Goal: Transaction & Acquisition: Purchase product/service

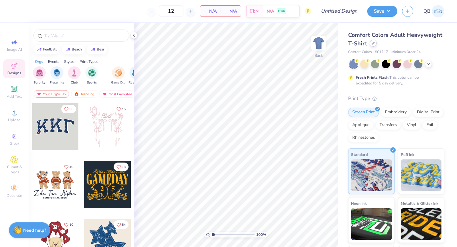
click at [373, 45] on div at bounding box center [373, 43] width 7 height 7
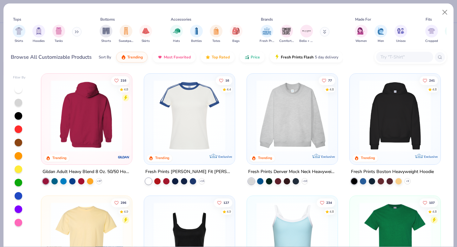
click at [88, 112] on img at bounding box center [87, 116] width 78 height 72
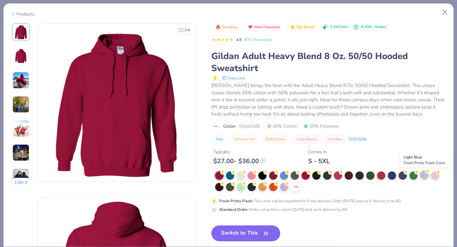
click at [425, 175] on div at bounding box center [424, 175] width 8 height 8
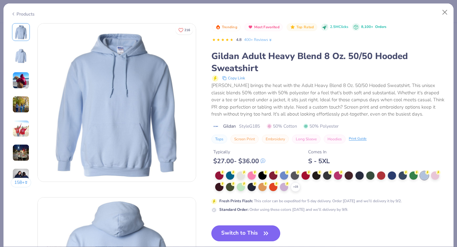
click at [261, 232] on button "Switch to This" at bounding box center [245, 233] width 69 height 16
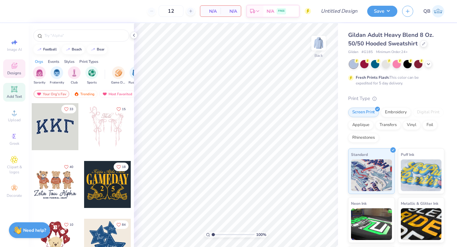
click at [14, 89] on icon at bounding box center [14, 89] width 6 height 6
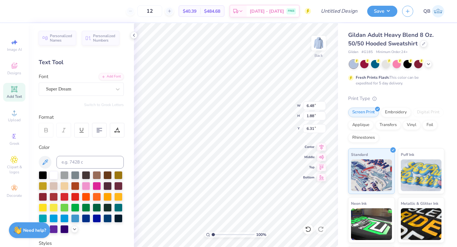
type textarea "d"
type textarea "dphie"
click at [65, 92] on div "Super Dream" at bounding box center [78, 89] width 67 height 10
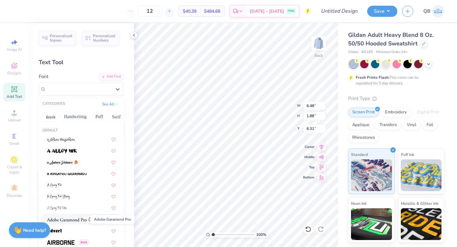
click at [82, 220] on img at bounding box center [67, 220] width 40 height 4
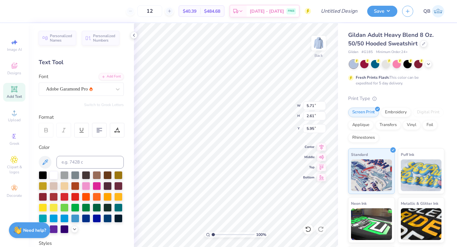
type input "4.07"
click at [15, 93] on icon at bounding box center [14, 89] width 8 height 8
type textarea "19 17"
click at [79, 84] on div "Super Dream" at bounding box center [78, 89] width 67 height 10
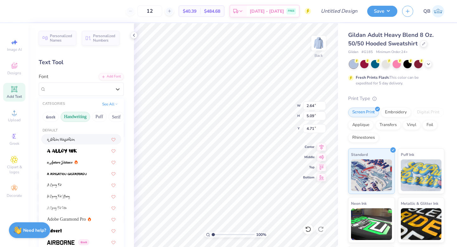
click at [79, 116] on button "Handwriting" at bounding box center [76, 117] width 30 height 10
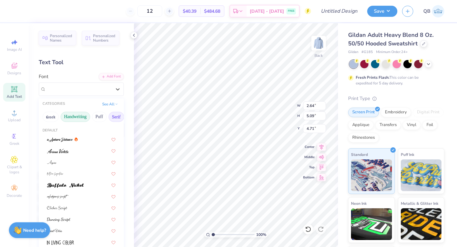
click at [116, 116] on button "Serif" at bounding box center [117, 117] width 16 height 10
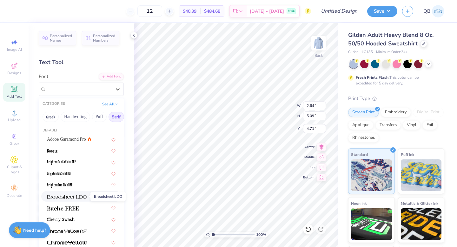
click at [73, 199] on span at bounding box center [67, 196] width 40 height 7
type input "2.21"
type input "4.91"
type input "4.79"
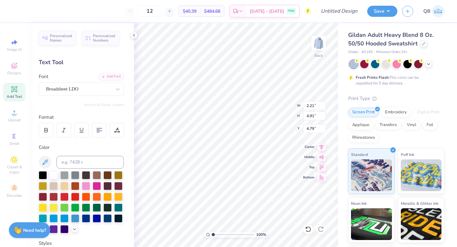
type textarea "19"
type input "1.11"
type input "0.88"
type input "0.47"
type input "0.37"
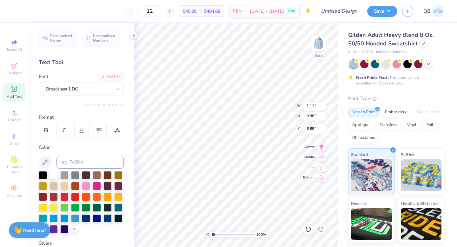
type input "6.89"
type input "1.13"
type input "0.89"
type input "3.95"
type input "0.70"
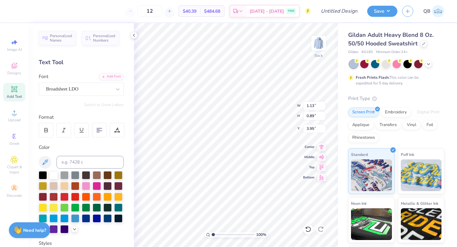
type input "0.55"
click at [10, 97] on span "Add Text" at bounding box center [14, 96] width 15 height 5
type textarea "17"
type input "0.96"
type input "0.70"
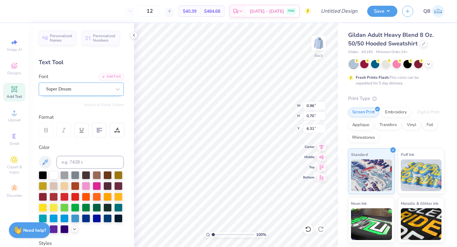
click at [97, 91] on div "Super Dream" at bounding box center [78, 89] width 67 height 10
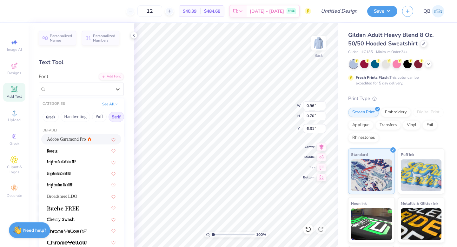
click at [87, 136] on div "Adobe Garamond Pro" at bounding box center [69, 139] width 44 height 7
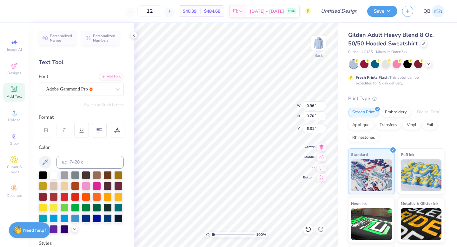
type input "0.86"
type input "0.71"
click at [77, 90] on div "Adobe Garamond Pro" at bounding box center [78, 89] width 67 height 10
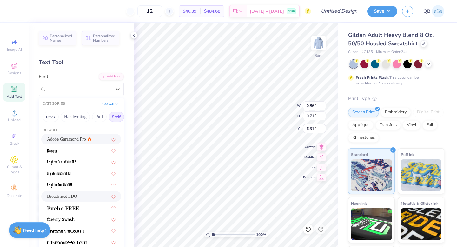
click at [77, 199] on span "Broadsheet LDO" at bounding box center [62, 196] width 30 height 7
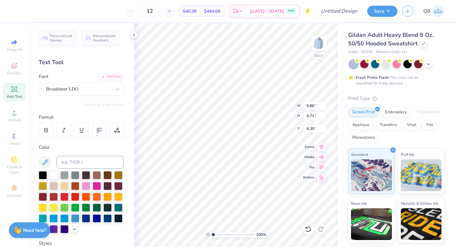
type input "0.83"
type input "0.63"
type input "6.35"
click at [82, 87] on div "Broadsheet LDO" at bounding box center [78, 89] width 67 height 10
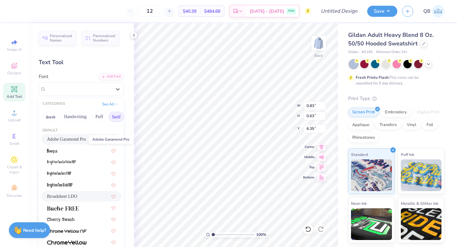
click at [82, 138] on span "Adobe Garamond Pro" at bounding box center [66, 139] width 39 height 7
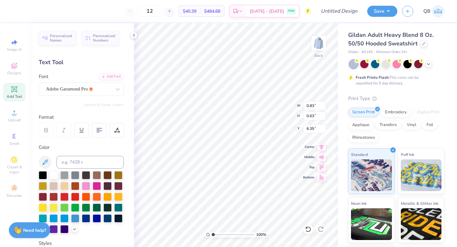
type input "0.86"
type input "0.71"
type input "6.31"
type input "4.76"
type input "0.66"
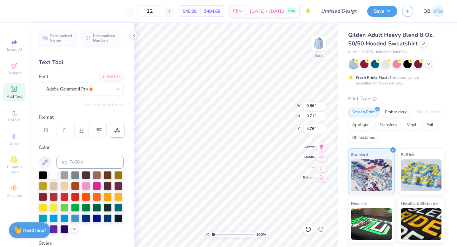
type input "0.54"
type input "4.80"
type input "4.41"
click at [391, 116] on div "Embroidery" at bounding box center [396, 113] width 30 height 10
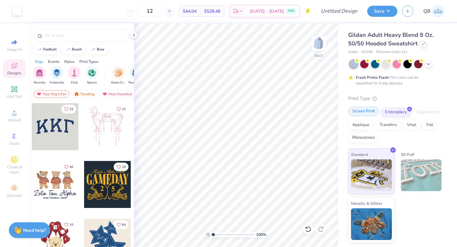
click at [370, 114] on div "Screen Print" at bounding box center [363, 112] width 31 height 10
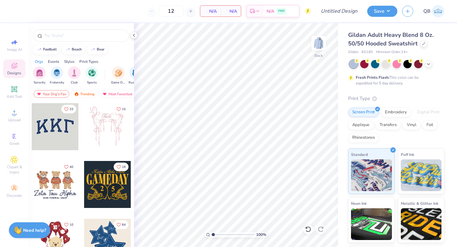
click at [48, 124] on div at bounding box center [55, 126] width 47 height 47
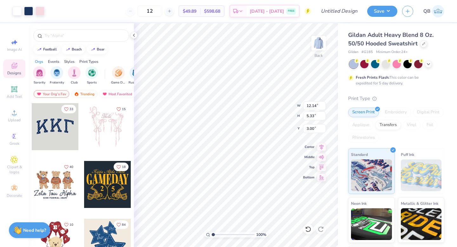
type input "12.14"
type input "5.33"
type input "3.00"
click at [19, 12] on div at bounding box center [17, 10] width 9 height 9
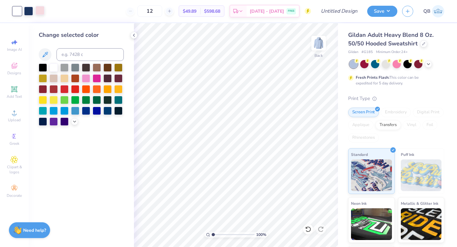
click at [40, 10] on div at bounding box center [40, 10] width 9 height 9
click at [75, 120] on icon at bounding box center [74, 120] width 5 height 5
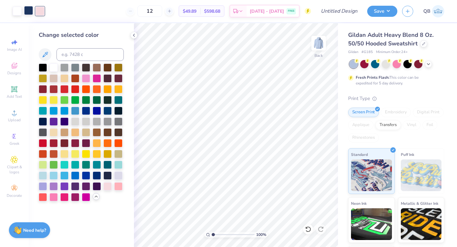
click at [32, 11] on div at bounding box center [28, 10] width 9 height 9
click at [74, 111] on div at bounding box center [75, 110] width 8 height 8
click at [54, 174] on div at bounding box center [54, 175] width 8 height 8
click at [44, 173] on div at bounding box center [43, 175] width 8 height 8
click at [305, 229] on icon at bounding box center [308, 229] width 6 height 6
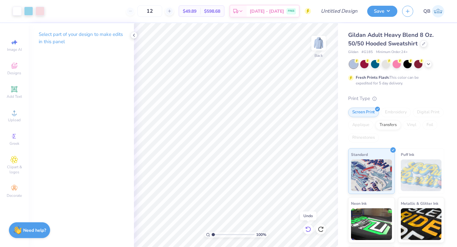
click at [305, 229] on icon at bounding box center [308, 229] width 6 height 6
type input "4.42"
type input "1.94"
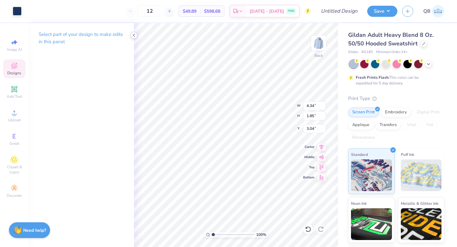
click at [134, 35] on icon at bounding box center [133, 35] width 5 height 5
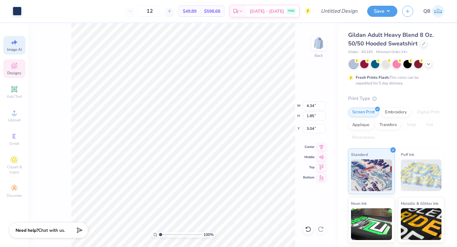
click at [15, 41] on icon at bounding box center [15, 42] width 4 height 5
select select "4"
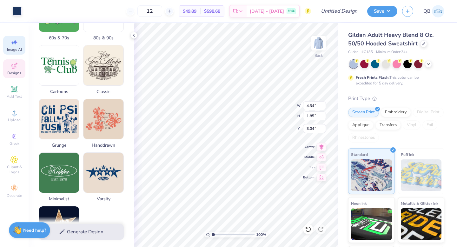
scroll to position [296, 0]
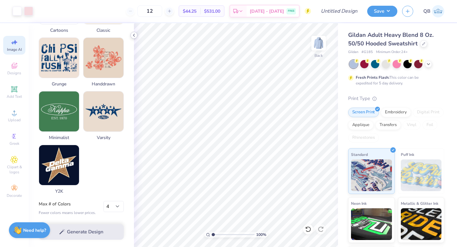
click at [135, 36] on icon at bounding box center [133, 35] width 5 height 5
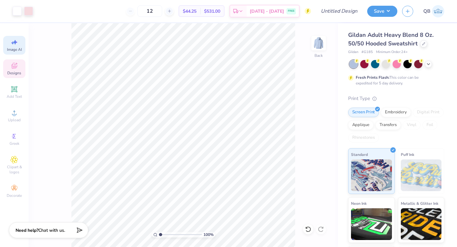
click at [16, 71] on span "Designs" at bounding box center [14, 72] width 14 height 5
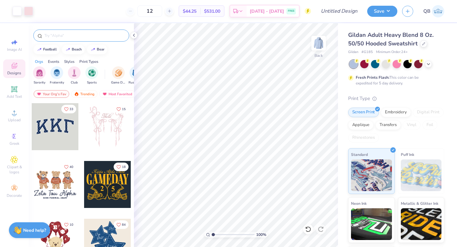
click at [77, 36] on input "text" at bounding box center [84, 35] width 81 height 6
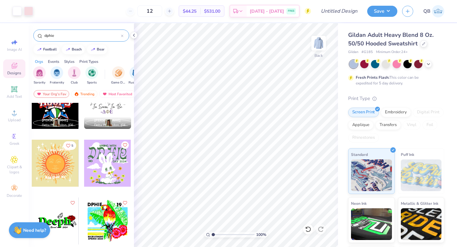
scroll to position [2171, 0]
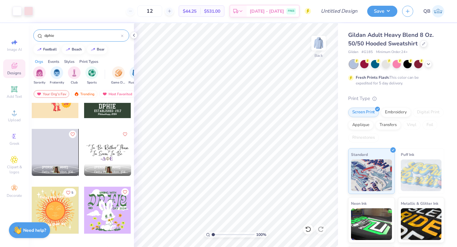
type input "dphie"
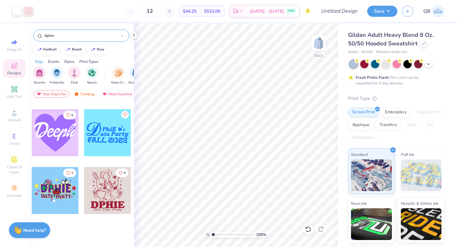
scroll to position [2655, 0]
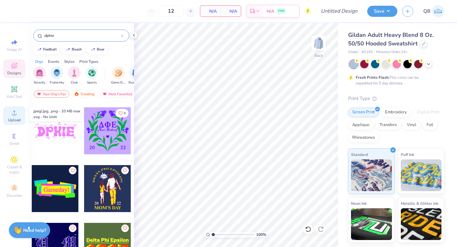
click at [13, 118] on span "Upload" at bounding box center [14, 119] width 13 height 5
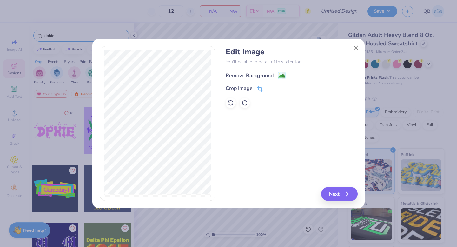
click at [278, 75] on icon at bounding box center [282, 76] width 8 height 8
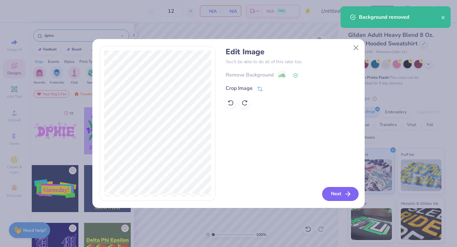
click at [329, 192] on button "Next" at bounding box center [340, 194] width 37 height 14
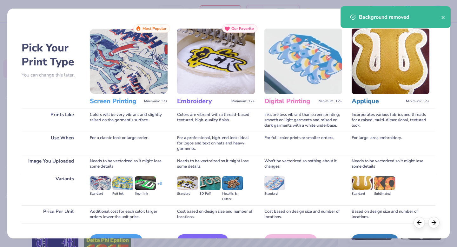
scroll to position [38, 0]
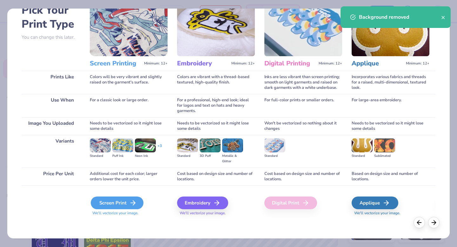
click at [125, 208] on div "Screen Print" at bounding box center [117, 203] width 53 height 13
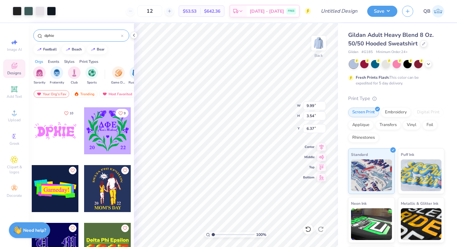
type input "9.99"
type input "3.54"
type input "6.37"
type input "8.75"
type input "3.10"
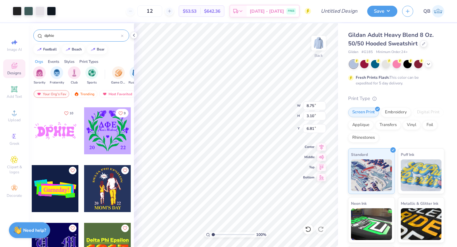
type input "3.00"
click at [19, 11] on div at bounding box center [17, 10] width 9 height 9
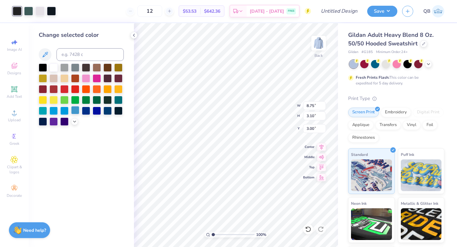
click at [76, 109] on div at bounding box center [75, 110] width 8 height 8
click at [31, 9] on div at bounding box center [28, 10] width 9 height 9
click at [76, 108] on div at bounding box center [75, 110] width 8 height 8
click at [32, 12] on div at bounding box center [28, 10] width 9 height 9
click at [76, 110] on div at bounding box center [75, 110] width 8 height 8
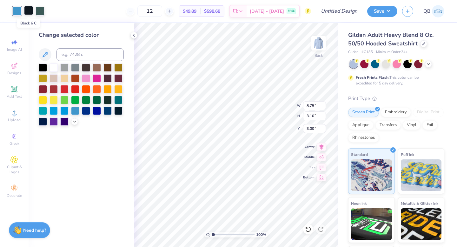
click at [30, 13] on div at bounding box center [28, 10] width 9 height 9
click at [75, 110] on div at bounding box center [75, 111] width 8 height 8
click at [30, 12] on div at bounding box center [28, 10] width 9 height 9
click at [77, 111] on div at bounding box center [75, 110] width 8 height 8
click at [76, 125] on div at bounding box center [81, 95] width 85 height 62
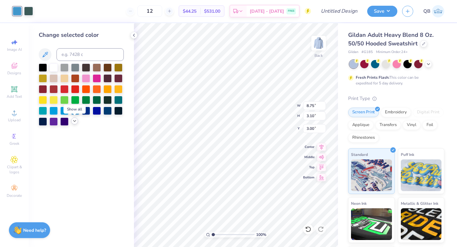
click at [74, 120] on icon at bounding box center [74, 120] width 5 height 5
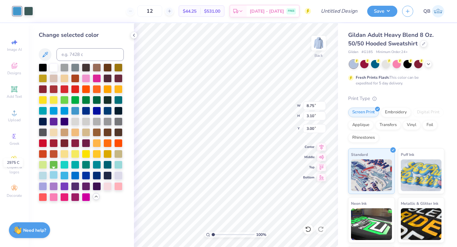
click at [55, 172] on div at bounding box center [54, 175] width 8 height 8
click at [44, 174] on div at bounding box center [43, 175] width 8 height 8
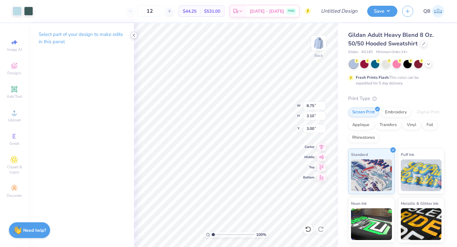
click at [133, 35] on icon at bounding box center [133, 35] width 5 height 5
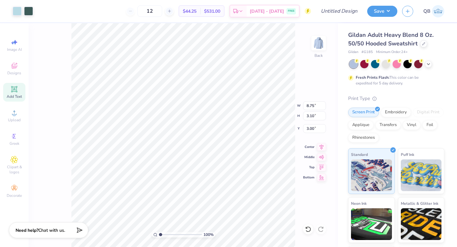
click at [13, 93] on div "Add Text" at bounding box center [14, 92] width 22 height 19
type input "6.48"
type input "1.88"
type input "6.31"
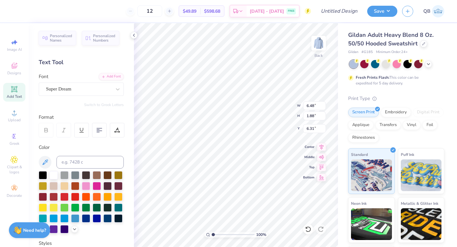
type textarea "T"
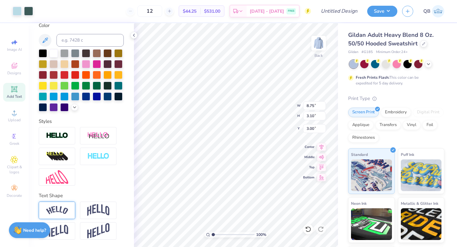
click at [55, 209] on img at bounding box center [57, 210] width 22 height 9
click at [53, 52] on div at bounding box center [54, 53] width 8 height 8
click at [52, 52] on div at bounding box center [54, 53] width 8 height 8
click at [15, 10] on div at bounding box center [17, 10] width 9 height 9
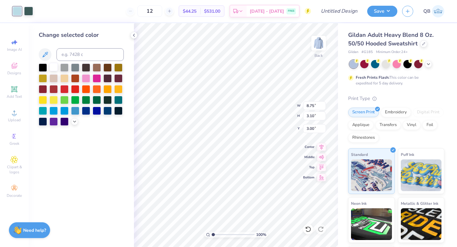
click at [52, 70] on div at bounding box center [54, 67] width 8 height 8
click at [31, 8] on div at bounding box center [28, 10] width 9 height 9
click at [55, 67] on div at bounding box center [54, 67] width 8 height 8
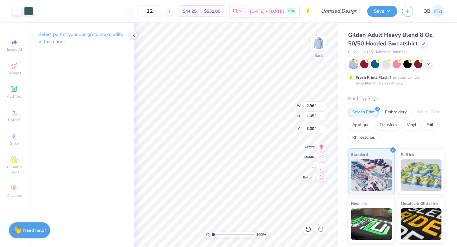
type input "2.96"
type input "1.05"
type input "4.44"
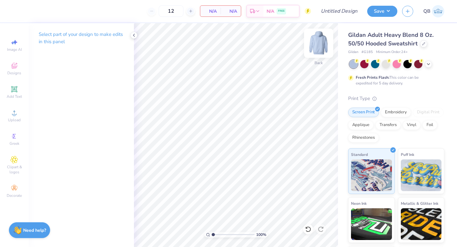
click at [318, 40] on img at bounding box center [318, 42] width 25 height 25
click at [17, 115] on icon at bounding box center [14, 113] width 8 height 8
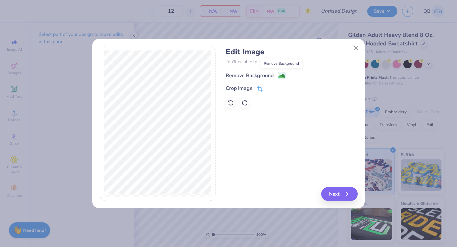
click at [285, 76] on image at bounding box center [282, 75] width 7 height 7
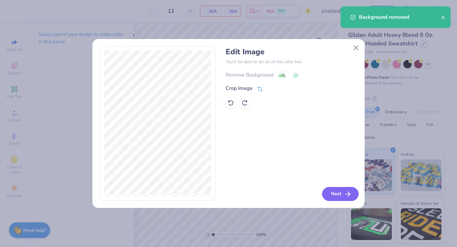
click at [338, 192] on button "Next" at bounding box center [340, 194] width 37 height 14
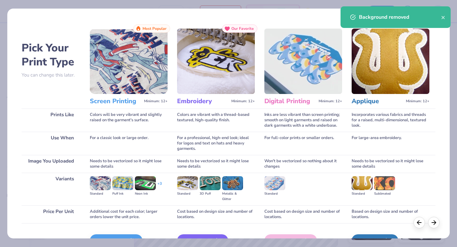
scroll to position [38, 0]
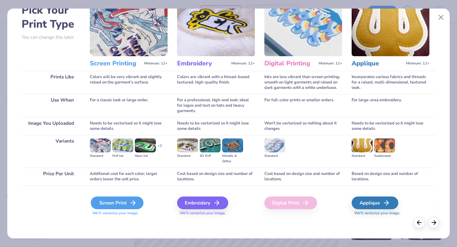
click at [109, 207] on div "Screen Print" at bounding box center [117, 203] width 53 height 13
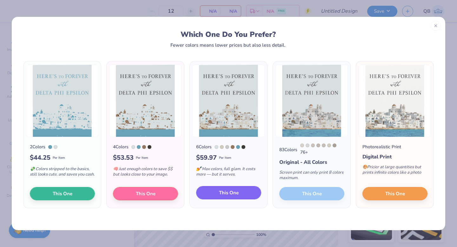
click at [245, 191] on button "This One" at bounding box center [228, 192] width 65 height 13
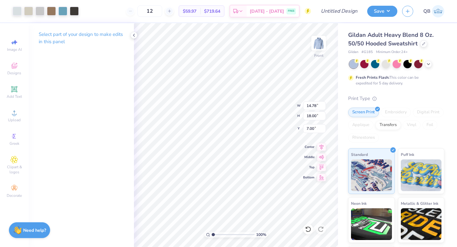
type input "11.24"
type input "13.69"
type input "6.51"
click at [162, 11] on input "12" at bounding box center [150, 10] width 25 height 11
type input "1"
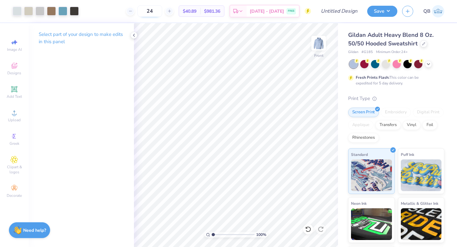
type input "24"
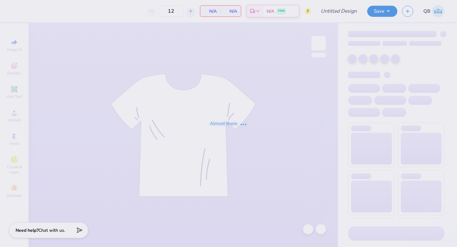
type input "dphie bid day shirt"
type input "30"
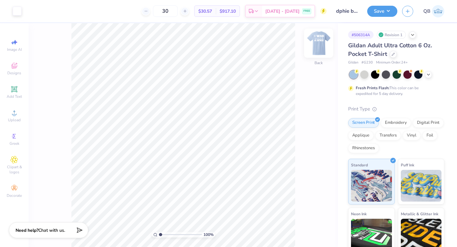
click at [318, 44] on img at bounding box center [318, 42] width 25 height 25
type input "6.37"
type input "10.08"
type input "6.70"
type input "7.55"
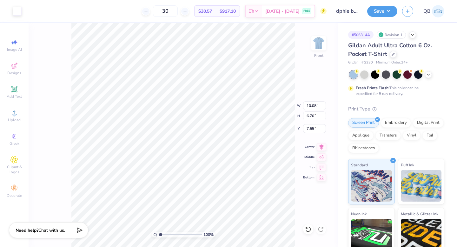
type input "11.96"
type input "7.94"
type input "6.30"
click at [321, 38] on img at bounding box center [318, 42] width 25 height 25
click at [321, 38] on img at bounding box center [318, 43] width 13 height 13
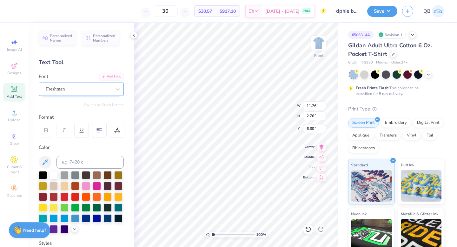
click at [76, 89] on div "Freshman" at bounding box center [78, 89] width 67 height 10
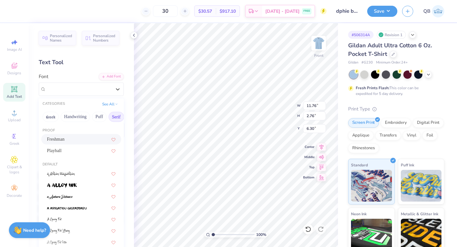
click at [113, 118] on button "Serif" at bounding box center [117, 117] width 16 height 10
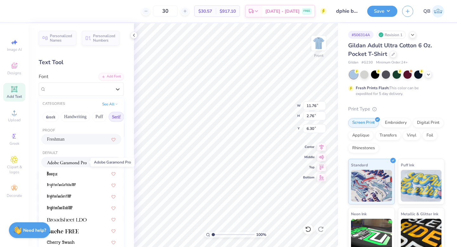
click at [80, 160] on img at bounding box center [67, 162] width 40 height 4
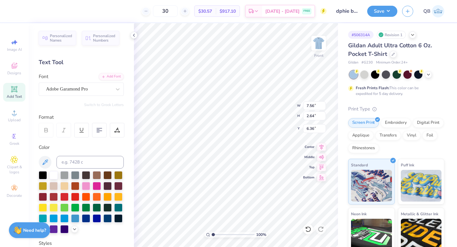
type input "7.56"
type input "2.64"
type input "6.36"
click at [90, 90] on div "Adobe Garamond Pro" at bounding box center [78, 89] width 67 height 10
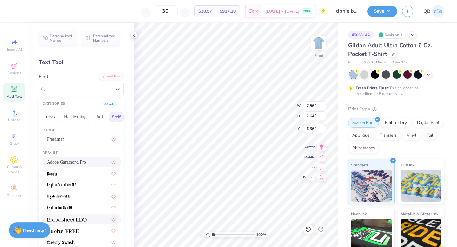
click at [66, 222] on img at bounding box center [67, 220] width 40 height 4
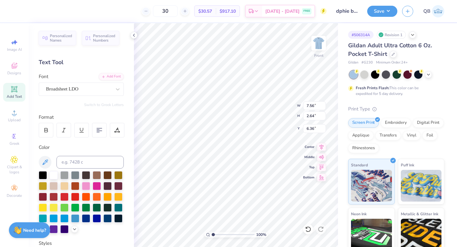
type input "10.39"
type input "2.93"
type input "6.22"
type input "11.75"
type input "2.25"
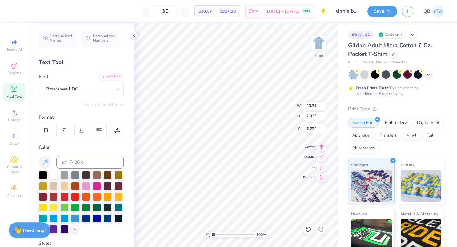
type input "11.99"
click at [85, 86] on div "Freshman" at bounding box center [78, 89] width 67 height 10
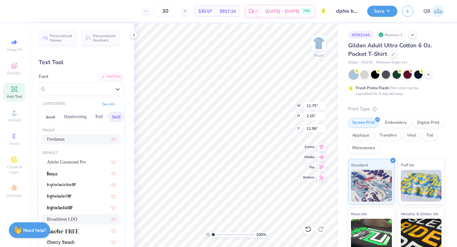
click at [77, 218] on span "Broadsheet LDO" at bounding box center [62, 219] width 30 height 7
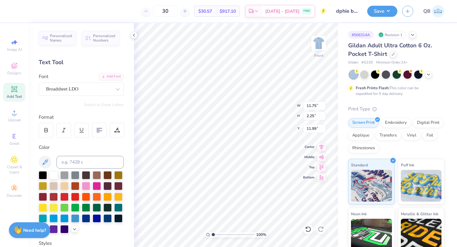
type input "11.03"
type input "1.81"
type input "12.21"
type textarea "I was"
click at [310, 229] on icon at bounding box center [308, 229] width 6 height 6
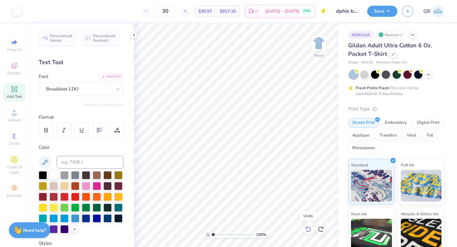
click at [310, 229] on icon at bounding box center [308, 229] width 6 height 6
click at [319, 40] on img at bounding box center [318, 42] width 25 height 25
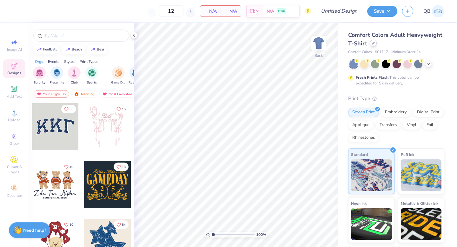
click at [373, 44] on icon at bounding box center [373, 43] width 3 height 3
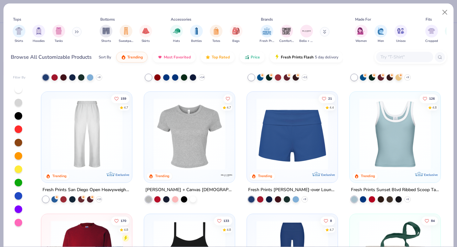
scroll to position [515, 0]
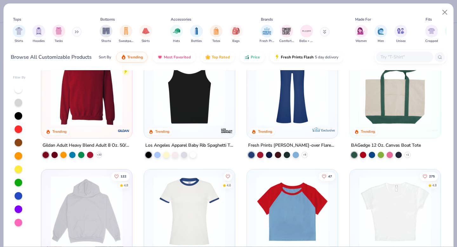
click at [81, 95] on img at bounding box center [87, 90] width 78 height 72
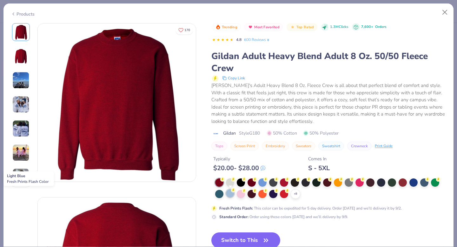
click at [231, 193] on div at bounding box center [230, 193] width 8 height 8
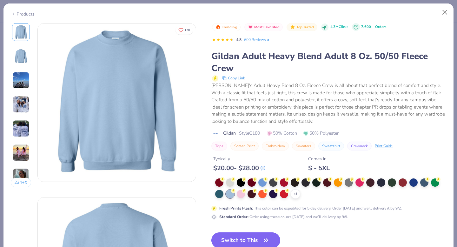
click at [237, 240] on button "Switch to This" at bounding box center [245, 240] width 69 height 16
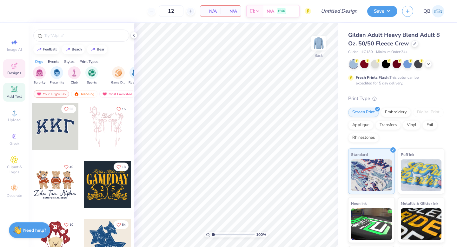
click at [11, 99] on div "Add Text" at bounding box center [14, 92] width 22 height 19
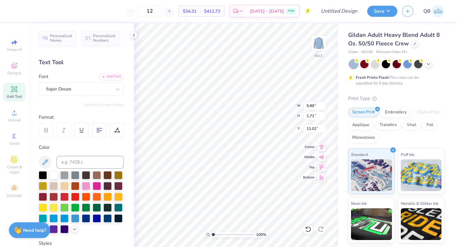
type textarea "19"
type input "0.99"
click at [77, 89] on div "Super Dream" at bounding box center [78, 89] width 67 height 10
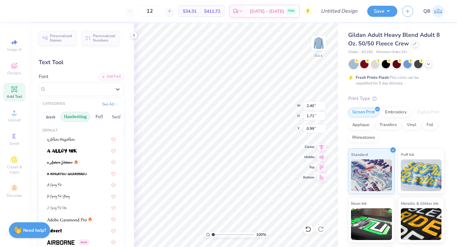
click at [78, 117] on button "Handwriting" at bounding box center [76, 117] width 30 height 10
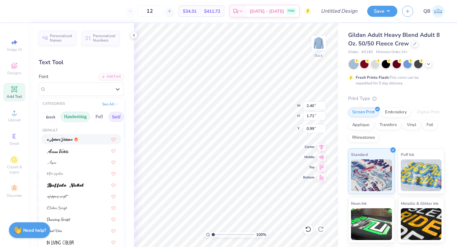
click at [113, 116] on button "Serif" at bounding box center [117, 117] width 16 height 10
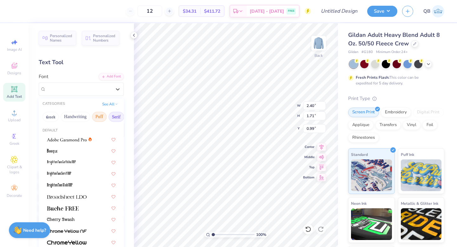
click at [103, 116] on button "Puff" at bounding box center [99, 117] width 15 height 10
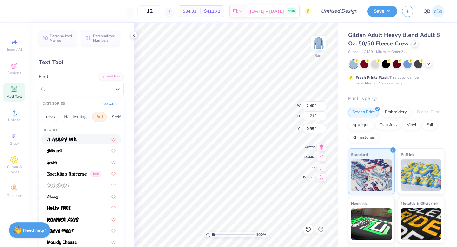
click at [86, 136] on div at bounding box center [81, 139] width 69 height 7
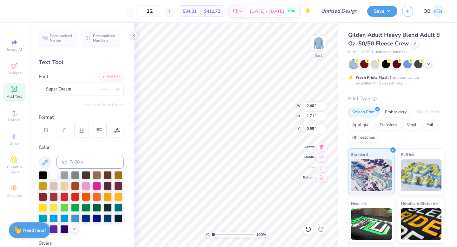
type input "1.99"
type input "1.94"
type input "0.87"
click at [110, 89] on div "a Alloy Ink" at bounding box center [78, 89] width 67 height 10
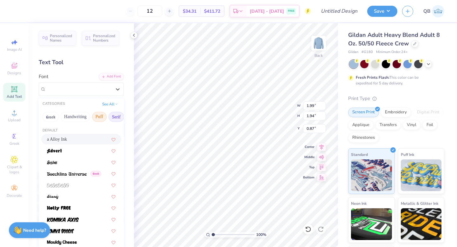
click at [116, 114] on button "Serif" at bounding box center [117, 117] width 16 height 10
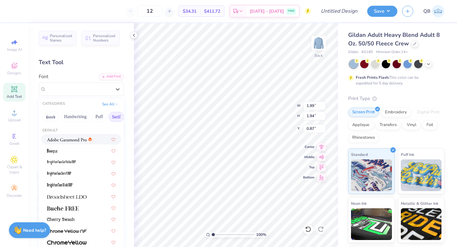
click at [82, 144] on div at bounding box center [81, 139] width 80 height 10
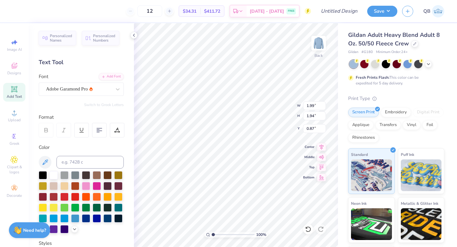
type input "2.03"
type input "1.70"
type input "0.99"
click at [99, 89] on div "Adobe Garamond Pro" at bounding box center [78, 89] width 67 height 10
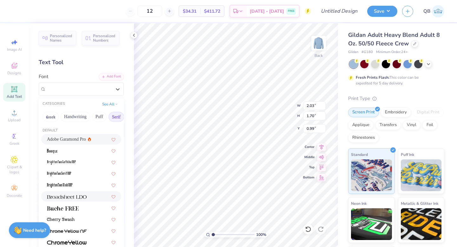
click at [75, 197] on img at bounding box center [67, 197] width 40 height 4
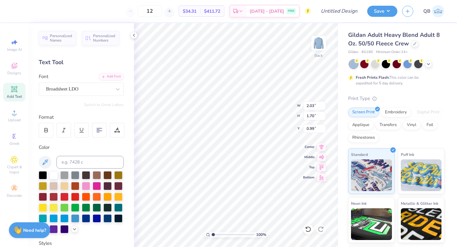
type input "1.99"
type input "1.57"
type input "1.06"
click at [96, 91] on div "Broadsheet LDO" at bounding box center [78, 89] width 67 height 10
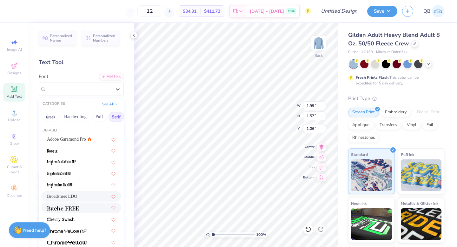
click at [85, 211] on div at bounding box center [81, 208] width 69 height 7
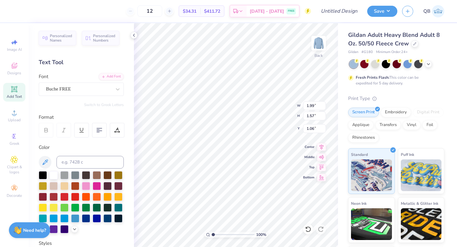
type input "1.97"
type input "1.64"
type input "1.02"
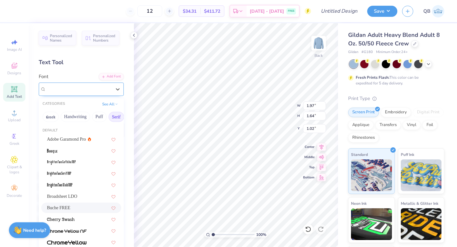
click at [90, 93] on div "Buche FREE" at bounding box center [78, 89] width 67 height 10
click at [83, 195] on div "Broadsheet LDO" at bounding box center [81, 196] width 69 height 7
type input "1.99"
type input "1.57"
type input "1.06"
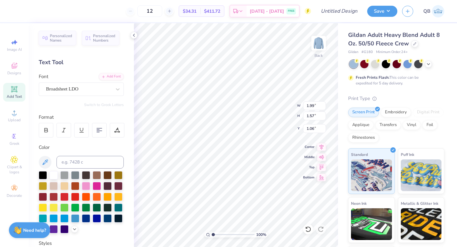
type input "4.81"
type input "3.79"
type input "0.50"
type input "4.04"
type input "3.19"
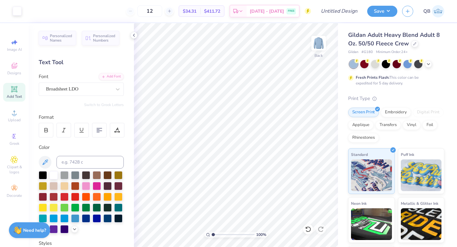
click at [12, 91] on icon at bounding box center [14, 89] width 6 height 6
type textarea "17"
click at [95, 88] on div "Super Dream" at bounding box center [78, 89] width 67 height 10
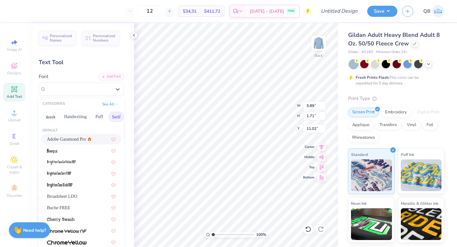
click at [93, 140] on div "Adobe Garamond Pro" at bounding box center [81, 139] width 69 height 7
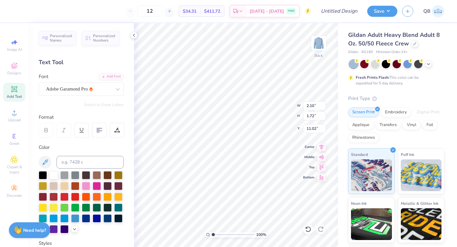
type input "5.34"
type input "4.36"
type input "4.48"
type input "3.66"
type input "14.89"
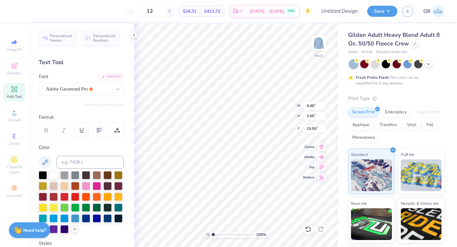
type input "18.80"
click at [15, 91] on icon at bounding box center [14, 89] width 6 height 6
type input "4.04"
type input "3.19"
type input "0.50"
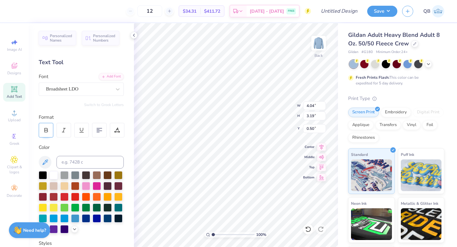
click at [46, 131] on icon at bounding box center [46, 130] width 6 height 6
type input "4.12"
type input "3.24"
type input "0.53"
type input "4.48"
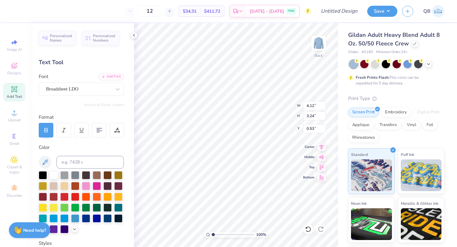
type input "3.66"
type input "18.80"
click at [48, 130] on icon at bounding box center [46, 130] width 6 height 6
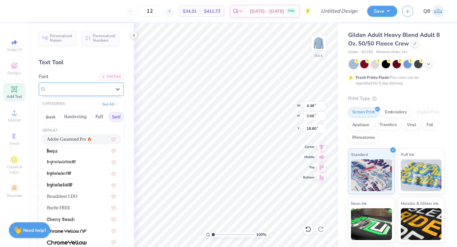
click at [72, 89] on div "Adobe Garamond Pro" at bounding box center [78, 89] width 67 height 10
click at [95, 196] on div "Broadsheet LDO" at bounding box center [81, 196] width 69 height 7
type input "4.29"
type input "3.29"
type input "18.99"
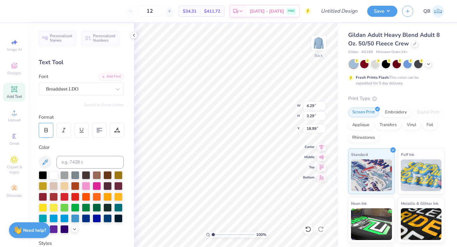
click at [50, 129] on div at bounding box center [46, 130] width 15 height 15
type input "4.40"
type input "3.37"
type input "18.95"
type textarea "Dphie"
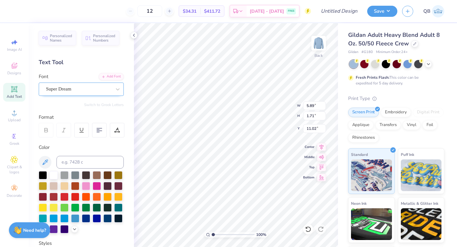
click at [84, 89] on div "Super Dream" at bounding box center [78, 89] width 67 height 10
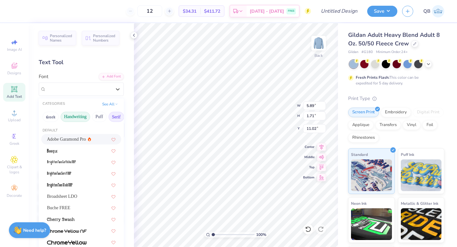
click at [78, 118] on button "Handwriting" at bounding box center [76, 117] width 30 height 10
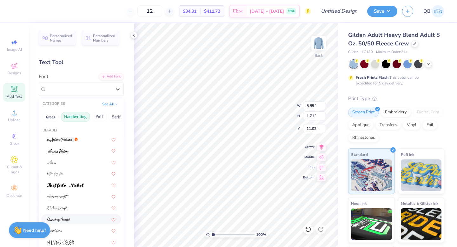
click at [69, 217] on span at bounding box center [58, 219] width 23 height 7
click at [79, 89] on div "Dancing Script" at bounding box center [78, 89] width 67 height 10
click at [76, 233] on div at bounding box center [81, 230] width 69 height 7
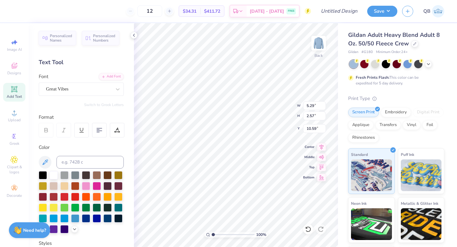
type input "2.62"
type input "1.27"
type input "9.45"
type input "17.55"
type input "6.36"
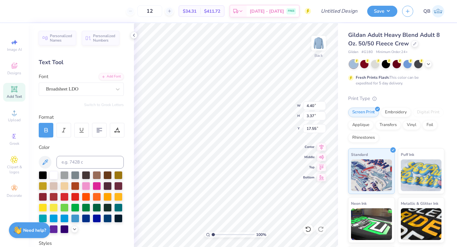
type input "4.87"
type input "17.51"
type input "3.90"
type input "5.73"
type input "4.51"
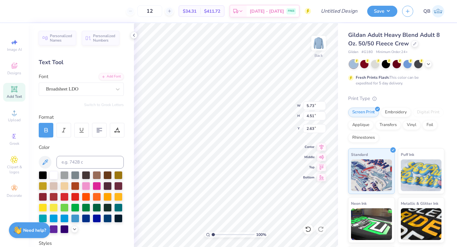
type input "1.20"
click at [47, 131] on icon at bounding box center [46, 130] width 6 height 6
type input "6.21"
type input "4.76"
type input "17.56"
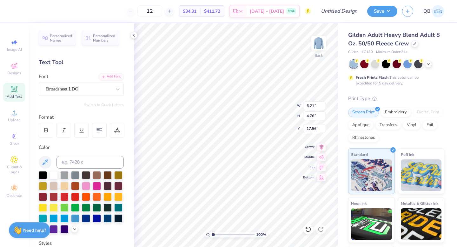
type input "5.73"
type input "4.51"
type input "1.21"
click at [41, 131] on div at bounding box center [46, 130] width 15 height 15
type input "5.62"
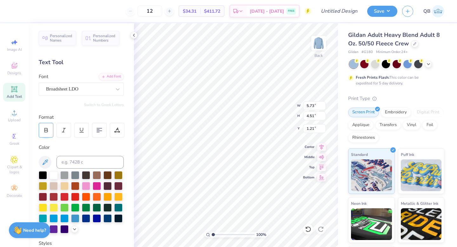
type input "4.44"
type input "1.24"
type input "14.02"
type input "5.62"
type input "4.44"
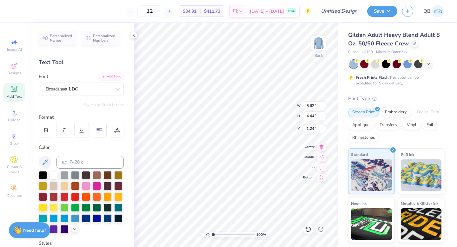
type input "3.00"
type input "15.29"
type input "17.02"
type input "1.93"
type input "0.50"
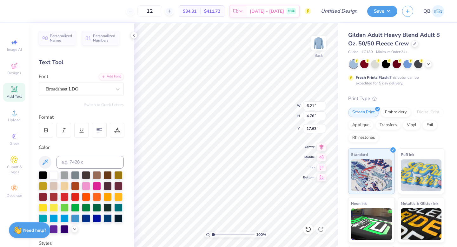
type input "17.63"
type input "5.12"
type input "3.92"
type input "4.70"
type input "3.71"
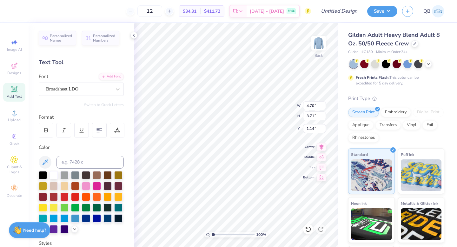
type input "1.14"
type input "11.47"
type input "9.82"
type input "1.47"
type input "1.13"
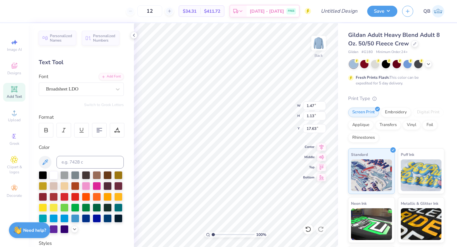
type input "4.70"
type input "3.71"
type input "1.14"
type input "1.45"
type input "1.15"
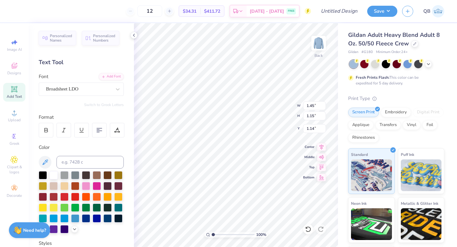
type input "0.99"
type input "0.79"
type input "4.36"
type input "1.00"
type input "0.76"
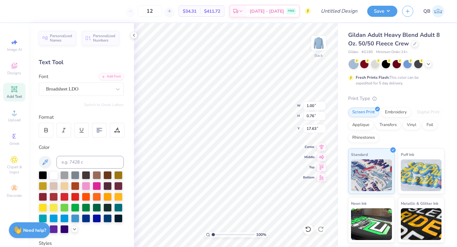
type input "5.15"
type input "4.51"
type input "5.91"
type input "5.53"
type input "4.51"
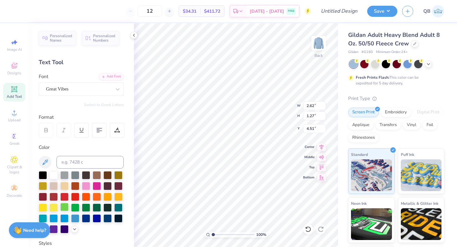
scroll to position [122, 0]
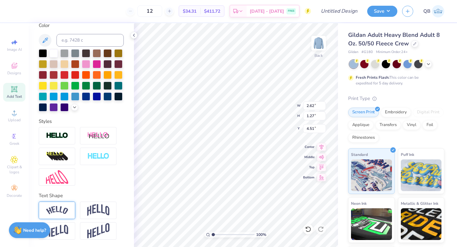
click at [62, 208] on img at bounding box center [57, 210] width 22 height 9
type input "3.68"
type input "1.38"
type input "4.46"
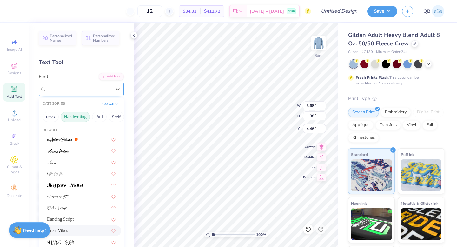
click at [77, 90] on div "Great Vibes" at bounding box center [78, 89] width 67 height 10
click at [77, 216] on div "Dancing Script" at bounding box center [81, 219] width 69 height 7
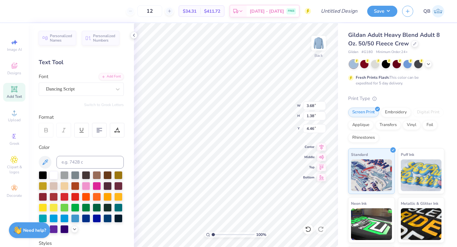
type input "3.59"
type input "1.32"
type input "4.49"
click at [70, 86] on div "Dancing Script" at bounding box center [78, 89] width 67 height 10
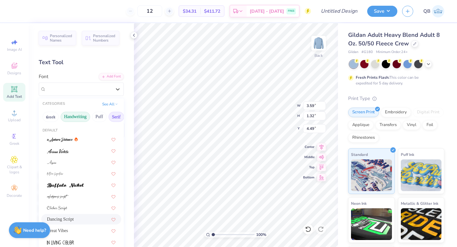
click at [111, 116] on button "Serif" at bounding box center [117, 117] width 16 height 10
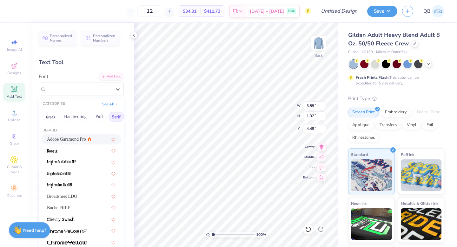
click at [85, 140] on div "Adobe Garamond Pro" at bounding box center [69, 139] width 44 height 7
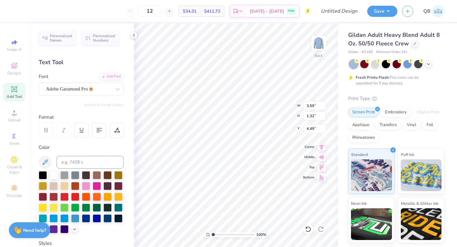
type input "4.13"
type input "1.35"
type input "4.47"
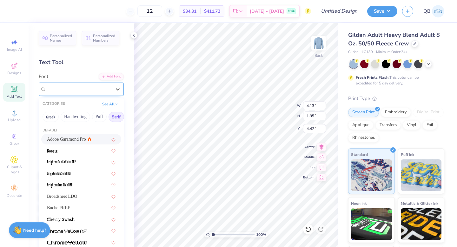
click at [106, 94] on div "Adobe Garamond Pro" at bounding box center [78, 89] width 67 height 10
click at [77, 194] on span "Broadsheet LDO" at bounding box center [62, 196] width 30 height 7
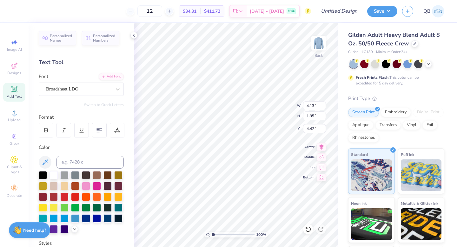
type input "4.43"
type input "1.42"
type input "4.44"
click at [103, 85] on div "Broadsheet LDO" at bounding box center [78, 89] width 67 height 10
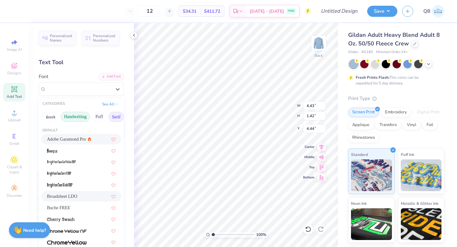
click at [79, 117] on button "Handwriting" at bounding box center [76, 117] width 30 height 10
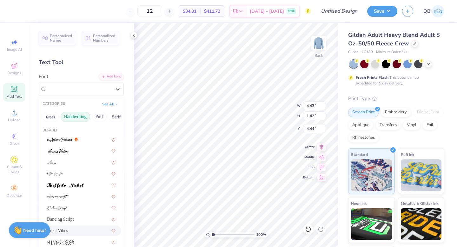
click at [68, 227] on div "Great Vibes" at bounding box center [81, 230] width 80 height 10
type input "3.68"
type input "1.38"
type input "4.46"
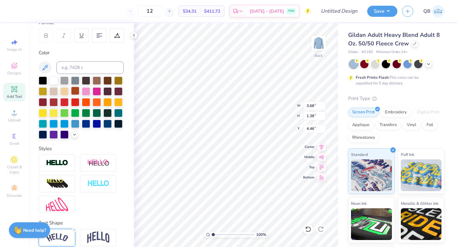
scroll to position [112, 0]
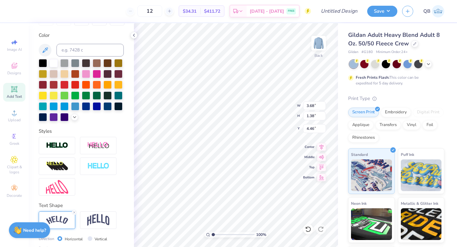
click at [59, 223] on img at bounding box center [57, 220] width 22 height 9
click at [62, 151] on div at bounding box center [57, 145] width 37 height 17
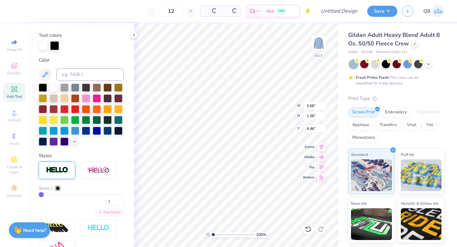
type input "3.69"
type input "1.39"
type input "4.45"
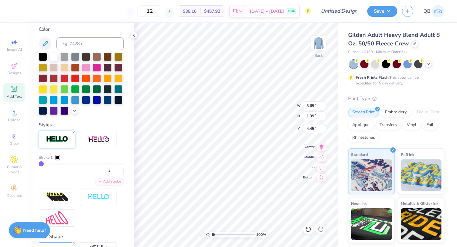
scroll to position [184, 0]
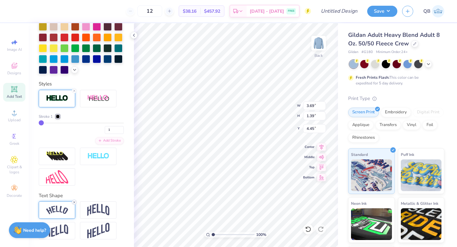
click at [74, 202] on icon at bounding box center [74, 202] width 4 height 4
type input "2.63"
type input "1.29"
type input "4.50"
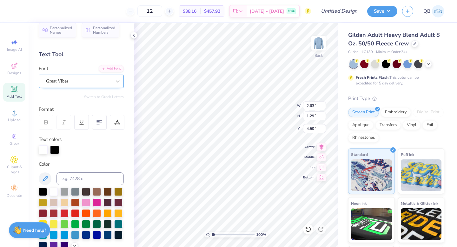
scroll to position [0, 0]
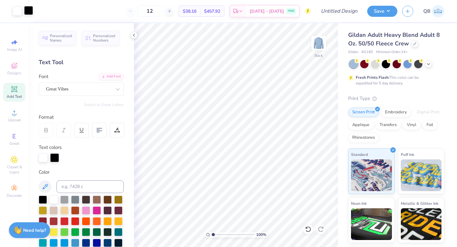
click at [26, 11] on div at bounding box center [28, 10] width 9 height 9
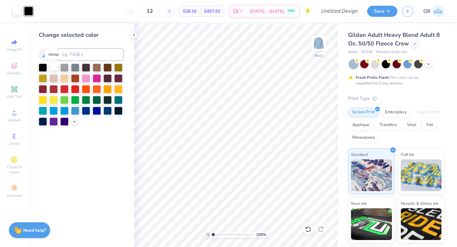
click at [52, 68] on div at bounding box center [54, 67] width 8 height 8
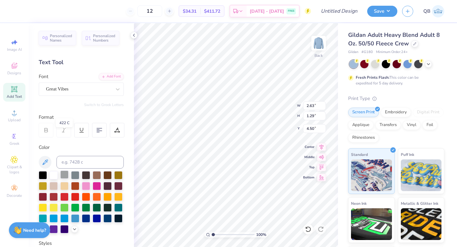
scroll to position [122, 0]
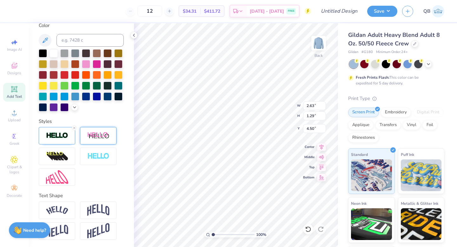
click at [102, 140] on div at bounding box center [98, 135] width 37 height 17
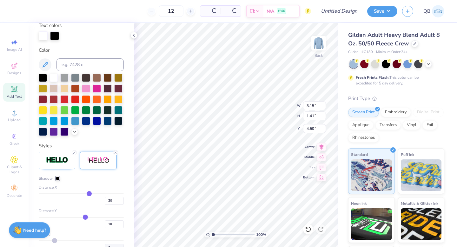
type input "3.15"
type input "1.41"
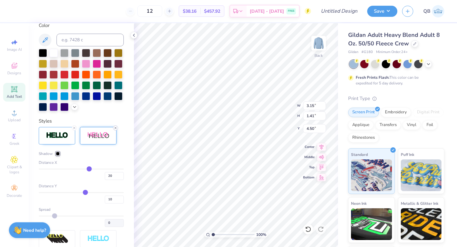
click at [115, 127] on icon at bounding box center [116, 128] width 4 height 4
type input "2.63"
type input "1.29"
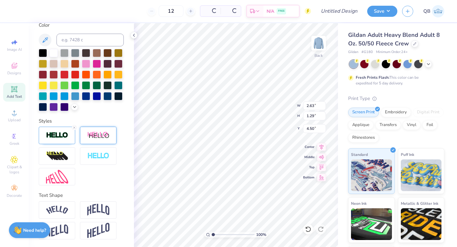
scroll to position [122, 0]
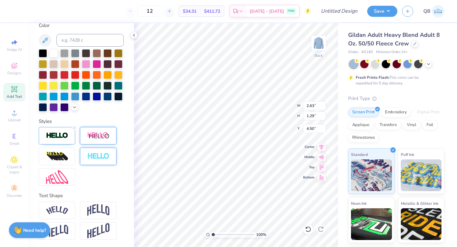
click at [101, 153] on img at bounding box center [98, 156] width 22 height 7
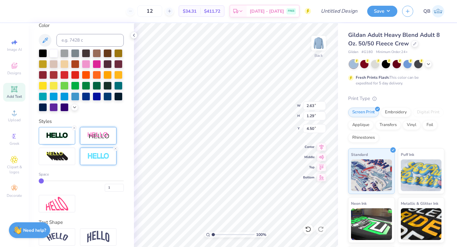
type input "4.62"
type input "2.26"
type input "4.40"
type input "6.66"
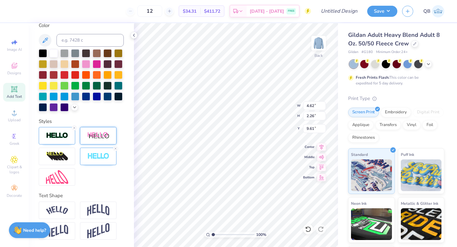
type input "9.61"
click at [277, 102] on div "100 % Back W 4.62 4.62 " H 2.26 2.26 " Y 9.61 9.61 " Center Middle Top Bottom" at bounding box center [236, 135] width 204 height 224
type input "3.00"
type input "4.35"
type input "6.30"
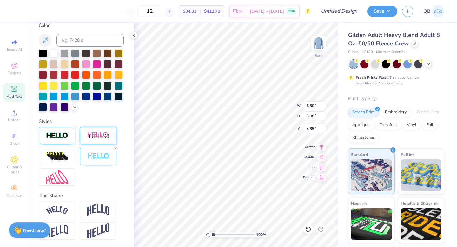
type input "3.08"
type input "4.64"
type input "3.93"
type input "1.92"
type input "3.82"
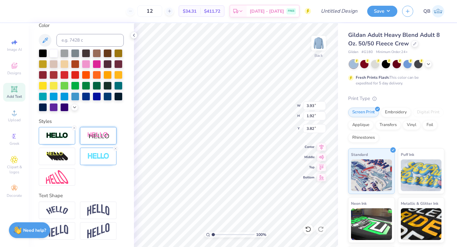
type input "4.80"
type input "3.85"
type input "2.99"
type input "1.46"
type input "4.23"
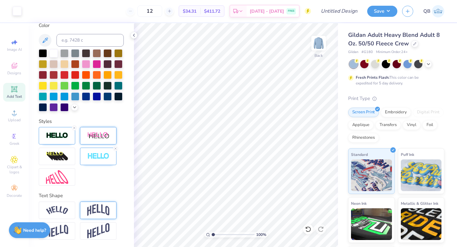
click at [95, 210] on img at bounding box center [98, 210] width 22 height 12
click at [116, 148] on icon at bounding box center [116, 149] width 4 height 4
click at [73, 128] on icon at bounding box center [74, 128] width 4 height 4
type input "2.97"
type input "1.63"
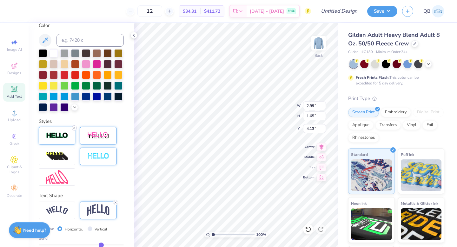
type input "4.14"
click at [60, 139] on img at bounding box center [57, 135] width 22 height 7
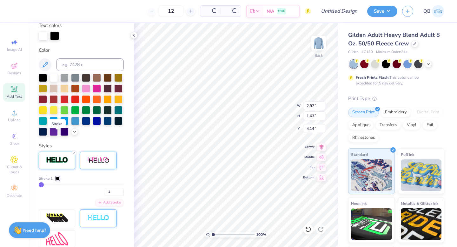
type input "2.99"
type input "1.65"
type input "4.13"
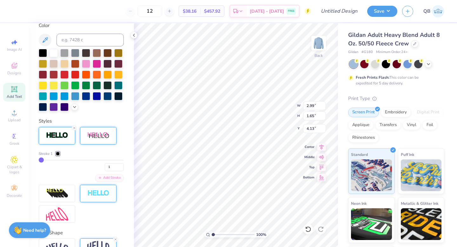
type input "15"
type input "51"
type input "80"
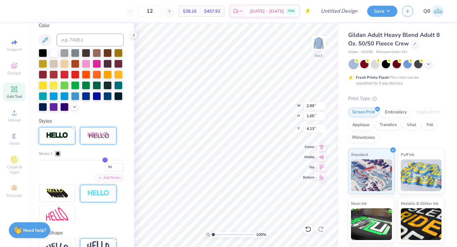
type input "80"
type input "91"
type input "94"
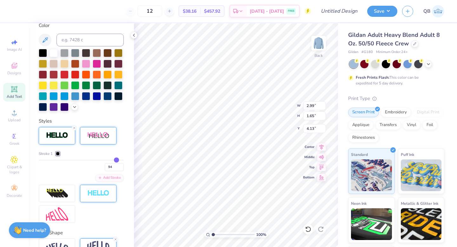
drag, startPoint x: 40, startPoint y: 160, endPoint x: 116, endPoint y: 166, distance: 76.2
type input "94"
click at [116, 161] on input "range" at bounding box center [81, 160] width 85 height 1
type input "4.67"
type input "3.33"
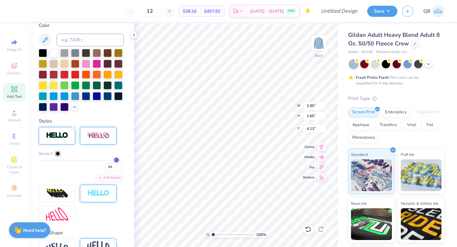
type input "3.30"
type input "91"
type input "68"
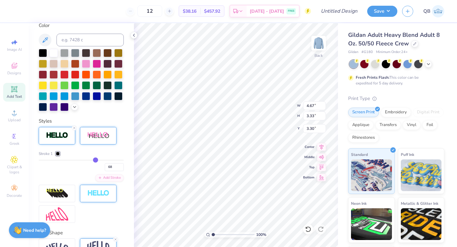
type input "32"
type input "7"
type input "1"
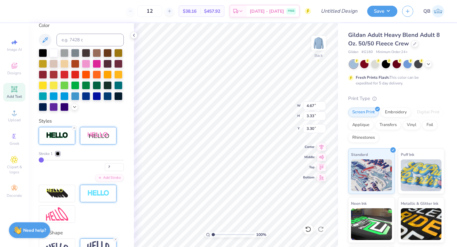
type input "1"
drag, startPoint x: 117, startPoint y: 161, endPoint x: 24, endPoint y: 161, distance: 92.7
type input "1"
click at [39, 161] on input "range" at bounding box center [81, 160] width 85 height 1
type input "2.99"
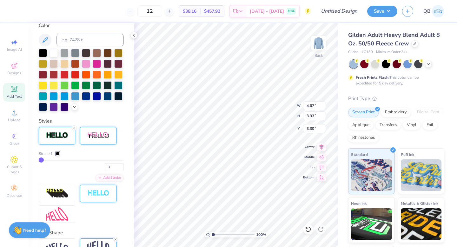
type input "1.65"
type input "4.13"
click at [26, 9] on div at bounding box center [28, 10] width 9 height 9
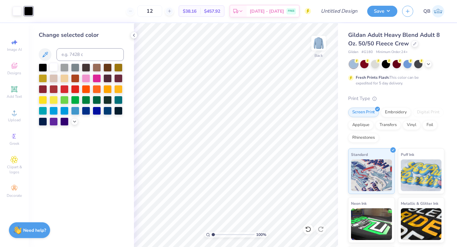
click at [52, 66] on div at bounding box center [54, 67] width 8 height 8
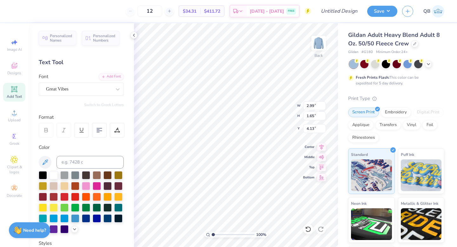
scroll to position [122, 0]
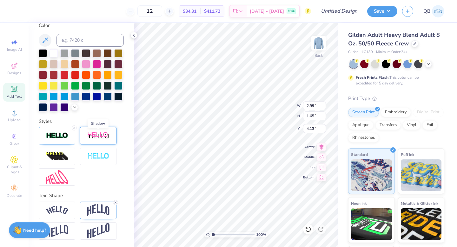
click at [107, 137] on img at bounding box center [98, 136] width 22 height 8
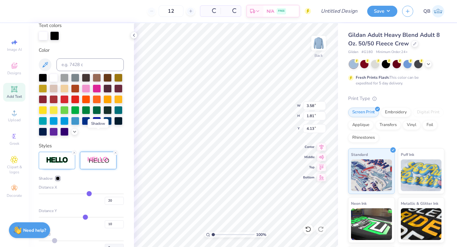
type input "3.58"
type input "1.81"
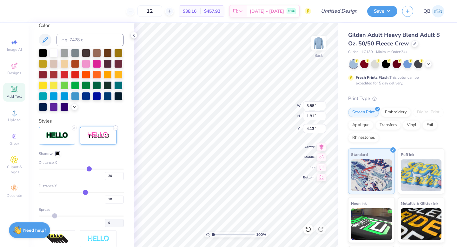
click at [115, 126] on icon at bounding box center [116, 128] width 4 height 4
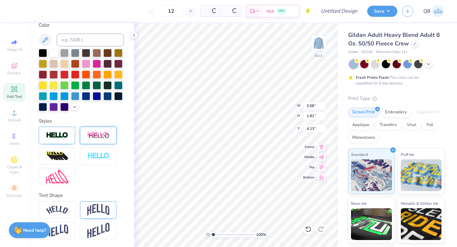
type input "2.99"
type input "1.65"
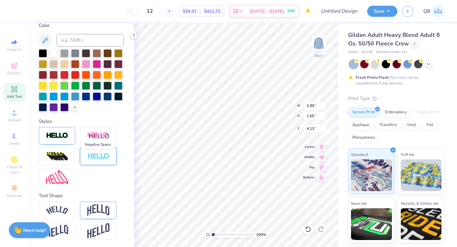
click at [101, 159] on img at bounding box center [98, 156] width 22 height 7
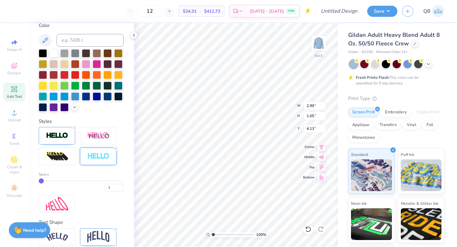
type input "4.25"
click at [52, 181] on div "1" at bounding box center [81, 185] width 85 height 11
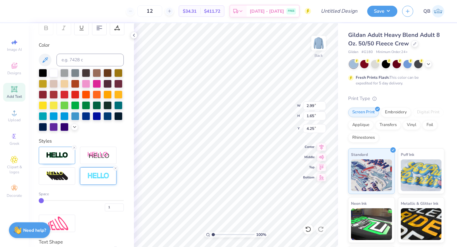
scroll to position [149, 0]
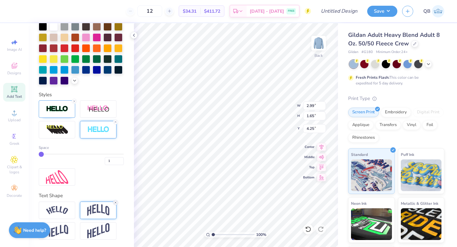
click at [115, 204] on icon at bounding box center [116, 203] width 4 height 4
type input "1.46"
type input "4.34"
click at [58, 208] on img at bounding box center [57, 210] width 22 height 9
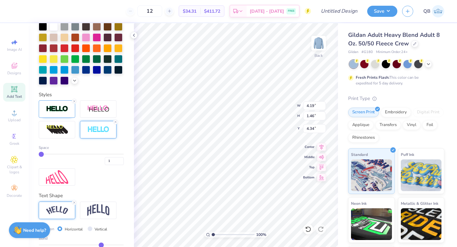
type input "4.19"
type input "1.58"
type input "4.28"
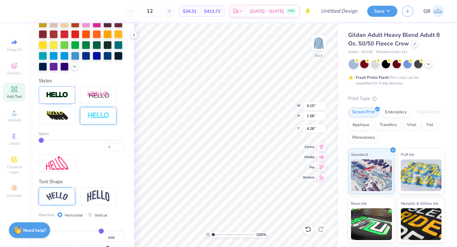
scroll to position [175, 0]
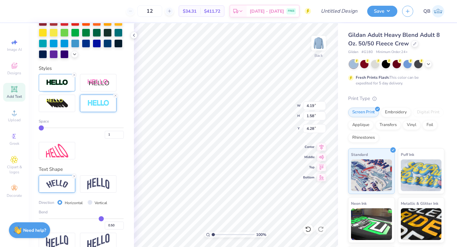
type input "0.46"
type input "0.47"
type input "0.49"
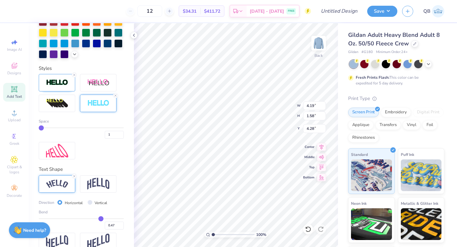
type input "0.49"
type input "0.5"
type input "0.50"
type input "0.51"
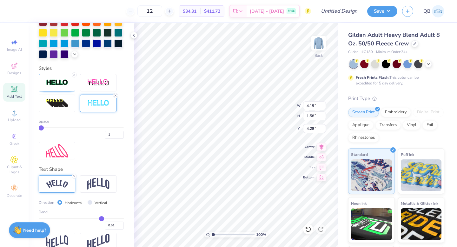
type input "0.52"
type input "0.53"
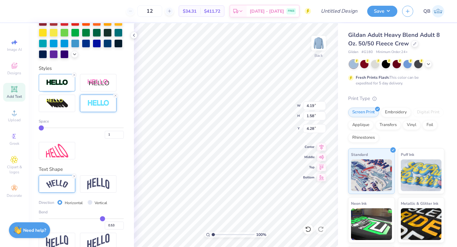
click at [103, 219] on input "range" at bounding box center [81, 218] width 85 height 1
click at [74, 177] on icon at bounding box center [74, 176] width 4 height 4
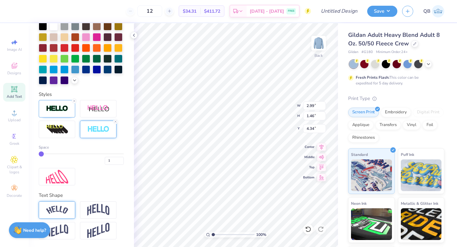
scroll to position [149, 0]
click at [115, 122] on icon at bounding box center [116, 122] width 4 height 4
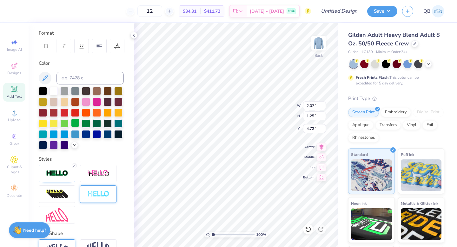
scroll to position [0, 0]
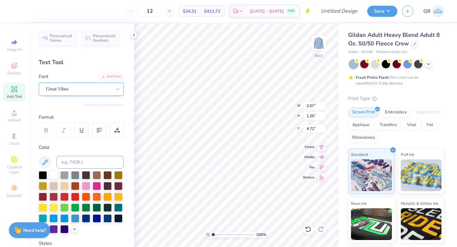
click at [70, 94] on div "Great Vibes" at bounding box center [78, 89] width 67 height 10
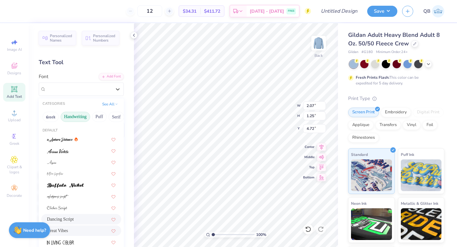
click at [64, 218] on span "Dancing Script" at bounding box center [60, 219] width 27 height 7
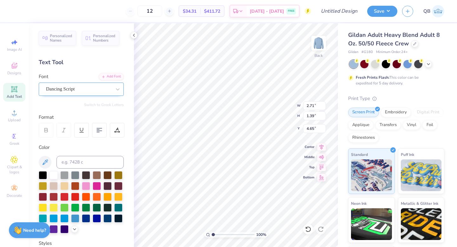
click at [61, 92] on div "Dancing Script" at bounding box center [78, 89] width 67 height 10
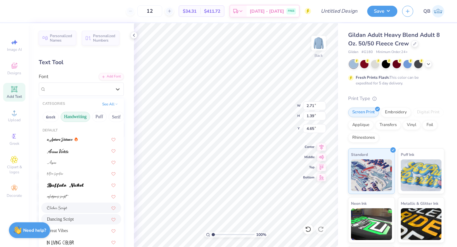
click at [69, 207] on div at bounding box center [81, 208] width 69 height 7
click at [68, 89] on div "Clicker Script" at bounding box center [78, 89] width 67 height 10
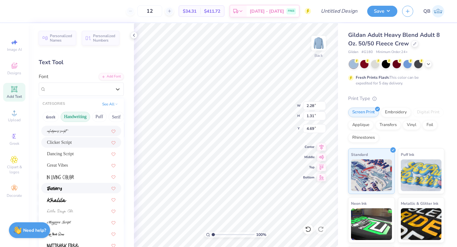
scroll to position [76, 0]
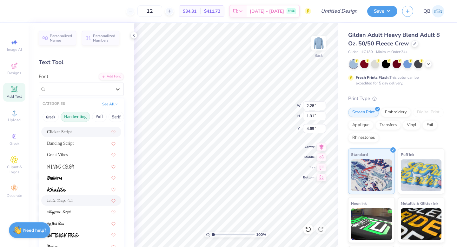
click at [67, 204] on div at bounding box center [81, 200] width 80 height 10
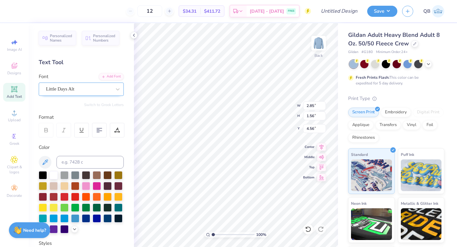
click at [82, 88] on div "Little Days Alt" at bounding box center [78, 89] width 67 height 10
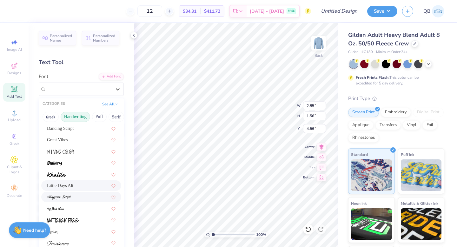
scroll to position [144, 0]
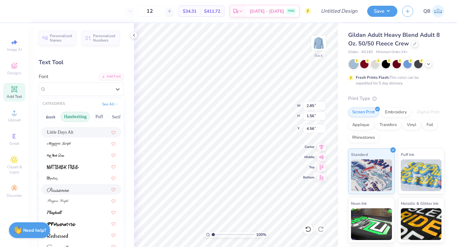
click at [69, 192] on div at bounding box center [81, 189] width 69 height 7
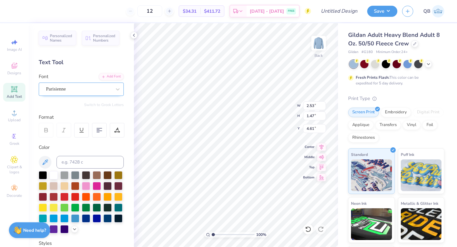
click at [64, 86] on div "Parisienne" at bounding box center [78, 89] width 67 height 10
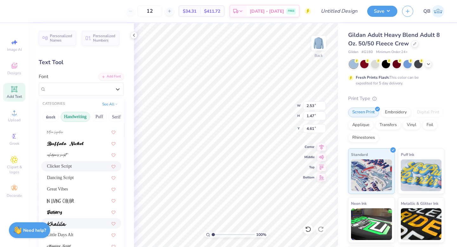
scroll to position [49, 0]
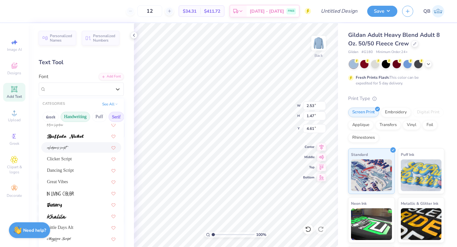
click at [110, 117] on button "Serif" at bounding box center [117, 117] width 16 height 10
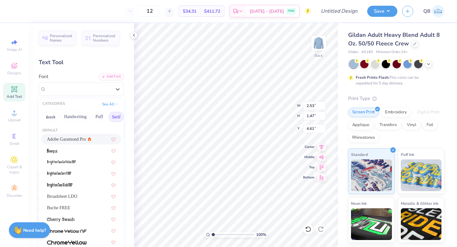
click at [81, 142] on span "Adobe Garamond Pro" at bounding box center [66, 139] width 39 height 7
click at [87, 86] on div "Adobe Garamond Pro" at bounding box center [78, 89] width 67 height 10
click at [74, 198] on span "Broadsheet LDO" at bounding box center [62, 196] width 30 height 7
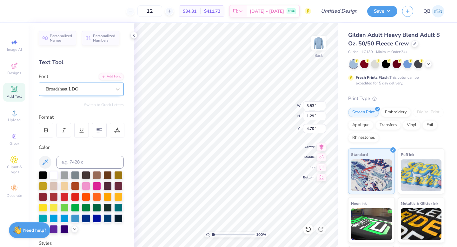
click at [102, 85] on div "Broadsheet LDO" at bounding box center [78, 89] width 67 height 10
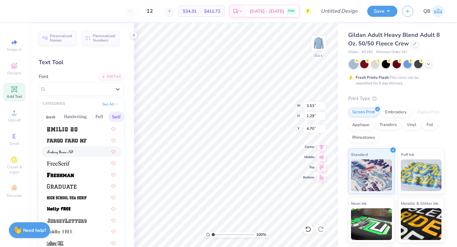
scroll to position [567, 0]
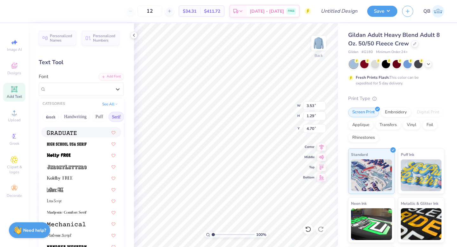
click at [77, 134] on div at bounding box center [81, 132] width 69 height 7
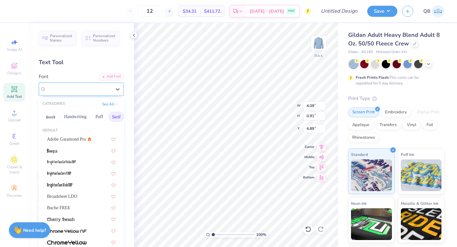
click at [85, 91] on div "Graduate" at bounding box center [78, 89] width 67 height 10
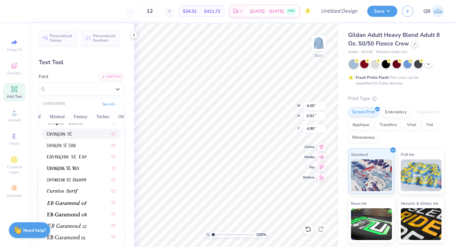
scroll to position [0, 185]
click at [108, 106] on button "See All" at bounding box center [110, 103] width 20 height 6
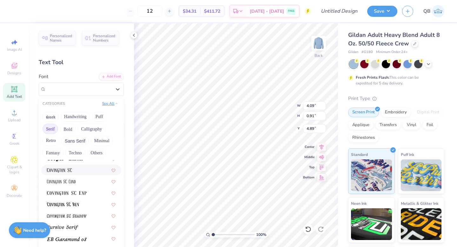
scroll to position [0, 0]
click at [76, 148] on button "Techno" at bounding box center [75, 153] width 20 height 10
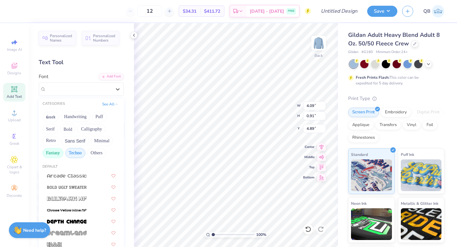
click at [54, 151] on button "Fantasy" at bounding box center [53, 153] width 21 height 10
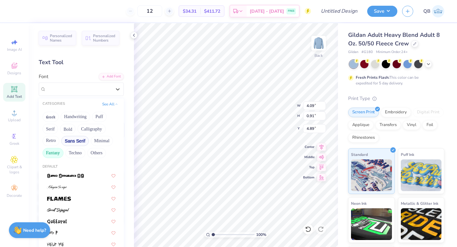
click at [72, 143] on button "Sans Serif" at bounding box center [75, 141] width 28 height 10
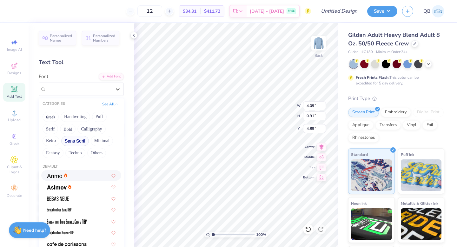
click at [70, 177] on div at bounding box center [81, 175] width 69 height 7
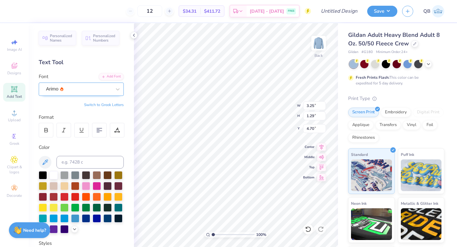
click at [80, 94] on div "Arimo" at bounding box center [78, 89] width 67 height 10
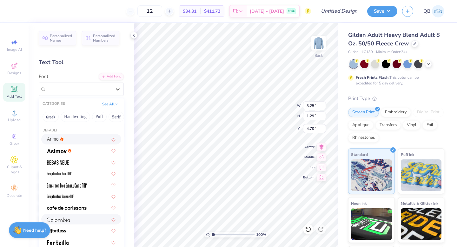
click at [73, 222] on div at bounding box center [81, 219] width 69 height 7
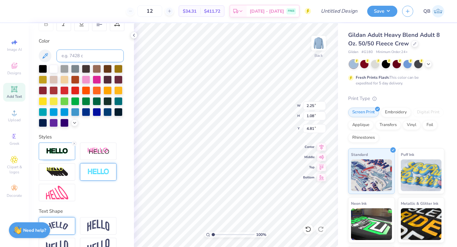
scroll to position [122, 0]
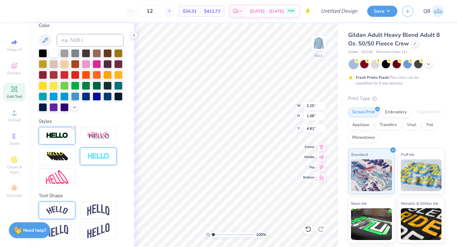
click at [74, 129] on icon at bounding box center [74, 128] width 4 height 4
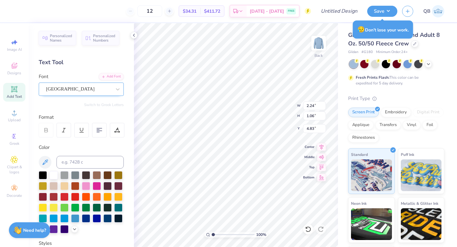
click at [79, 92] on div "[GEOGRAPHIC_DATA]" at bounding box center [78, 89] width 67 height 10
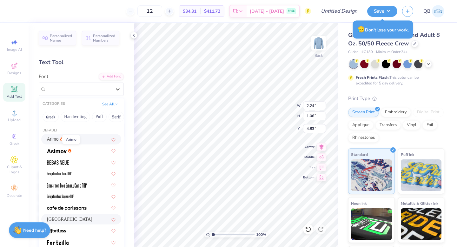
click at [56, 140] on span "Arimo" at bounding box center [53, 139] width 12 height 7
click at [67, 93] on div at bounding box center [78, 89] width 65 height 9
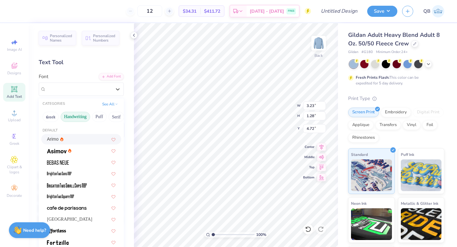
click at [72, 117] on button "Handwriting" at bounding box center [76, 117] width 30 height 10
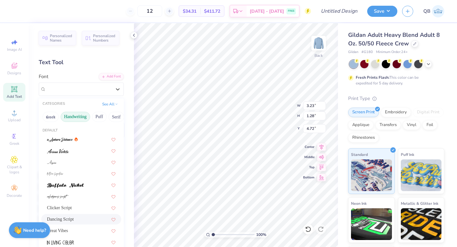
click at [73, 218] on div "Dancing Script" at bounding box center [81, 219] width 69 height 7
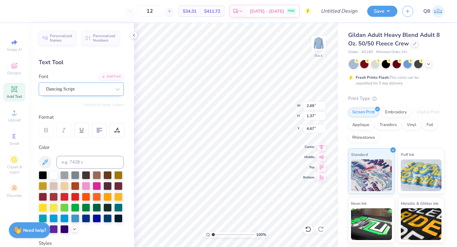
click at [82, 89] on div "Dancing Script" at bounding box center [78, 89] width 67 height 10
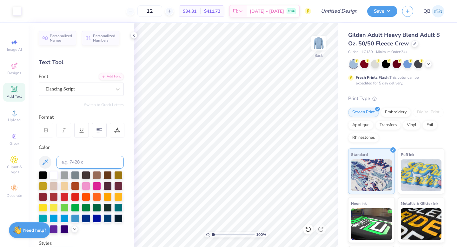
scroll to position [108, 0]
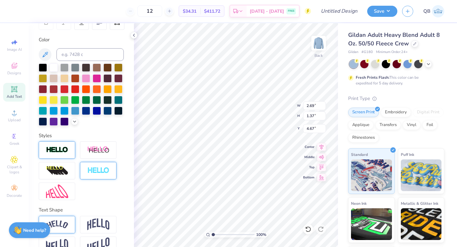
click at [57, 152] on img at bounding box center [57, 149] width 22 height 7
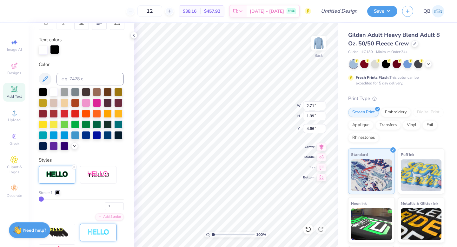
click at [54, 51] on div at bounding box center [54, 49] width 9 height 9
click at [53, 91] on div at bounding box center [54, 91] width 8 height 8
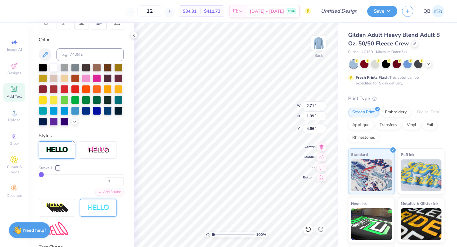
drag, startPoint x: 74, startPoint y: 140, endPoint x: 54, endPoint y: 153, distance: 24.2
click at [74, 140] on div at bounding box center [74, 142] width 5 height 5
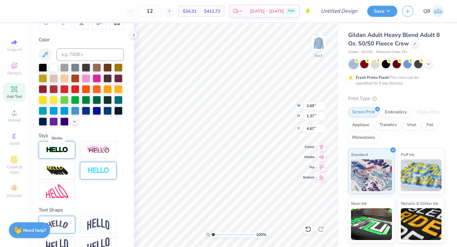
click at [59, 148] on img at bounding box center [57, 149] width 22 height 7
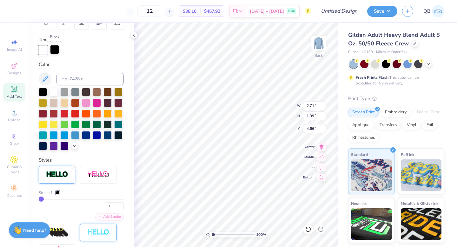
click at [53, 48] on div at bounding box center [54, 49] width 9 height 9
click at [75, 144] on icon at bounding box center [74, 145] width 5 height 5
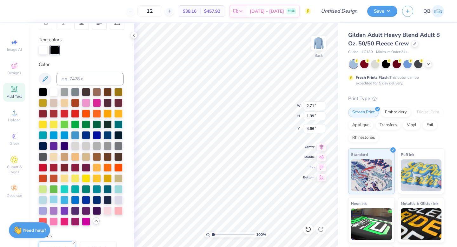
click at [54, 200] on div at bounding box center [54, 199] width 8 height 8
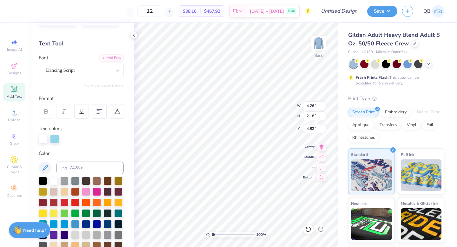
scroll to position [0, 0]
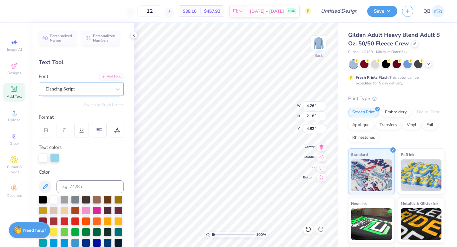
click at [72, 89] on div "Dancing Script" at bounding box center [78, 89] width 67 height 10
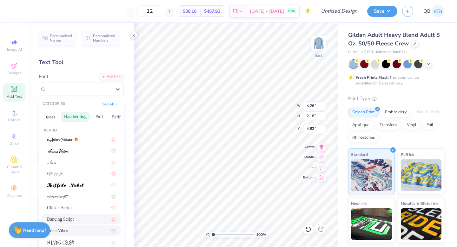
click at [75, 226] on div "Great Vibes" at bounding box center [81, 230] width 80 height 10
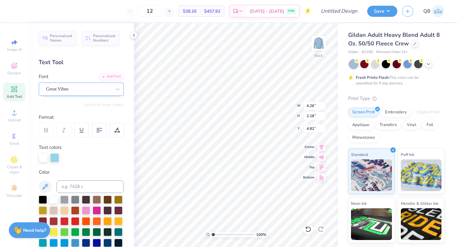
click at [67, 88] on div "Great Vibes" at bounding box center [78, 89] width 67 height 10
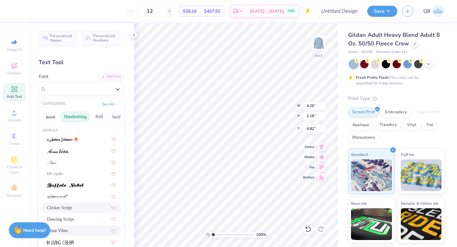
click at [76, 211] on div "Clicker Script" at bounding box center [81, 208] width 69 height 7
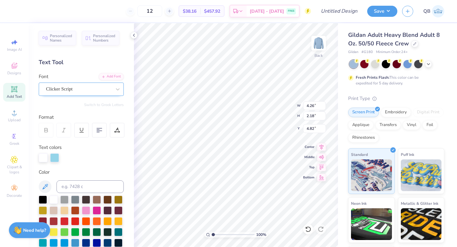
click at [69, 90] on div "Clicker Script" at bounding box center [78, 89] width 67 height 10
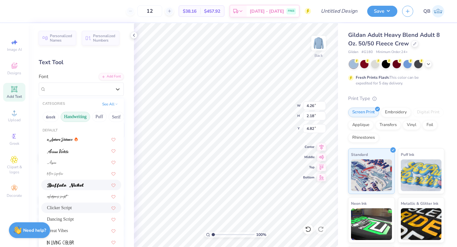
click at [73, 183] on img at bounding box center [65, 185] width 37 height 4
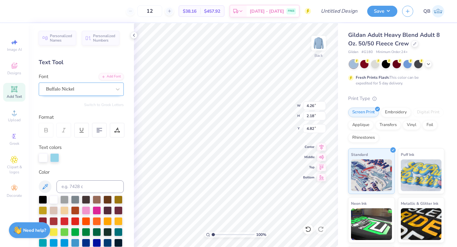
click at [68, 94] on div "Buffalo Nickel" at bounding box center [81, 89] width 85 height 13
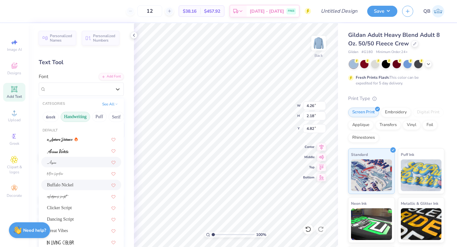
click at [57, 164] on div at bounding box center [81, 162] width 69 height 7
click at [85, 91] on div "Aspire" at bounding box center [78, 89] width 67 height 10
click at [81, 230] on div "Great Vibes" at bounding box center [81, 230] width 69 height 7
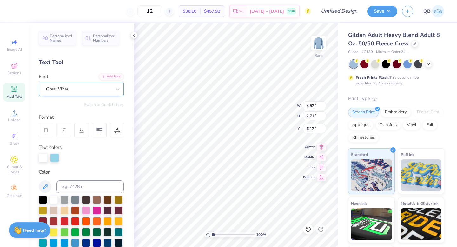
click at [85, 90] on div "Great Vibes" at bounding box center [78, 89] width 67 height 10
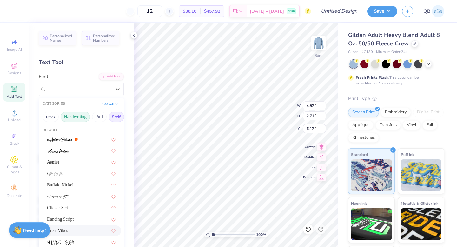
click at [115, 119] on button "Serif" at bounding box center [117, 117] width 16 height 10
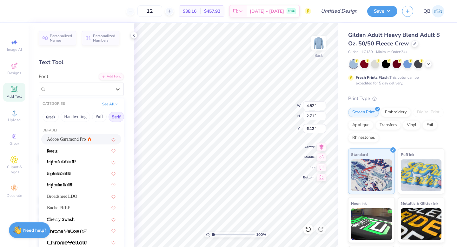
click at [86, 140] on div "Adobe Garamond Pro" at bounding box center [69, 139] width 44 height 7
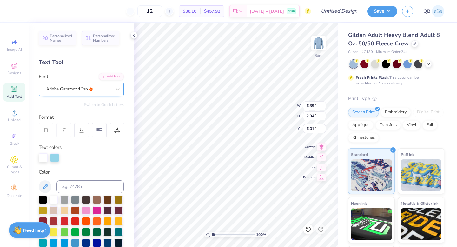
click at [75, 85] on div "Adobe Garamond Pro" at bounding box center [78, 89] width 67 height 10
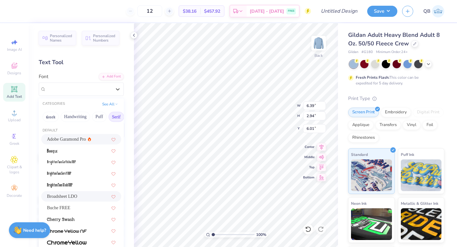
click at [77, 199] on span "Broadsheet LDO" at bounding box center [62, 196] width 30 height 7
click at [84, 91] on div "Broadsheet LDO" at bounding box center [78, 89] width 67 height 10
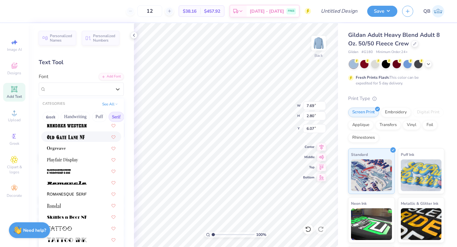
scroll to position [727, 0]
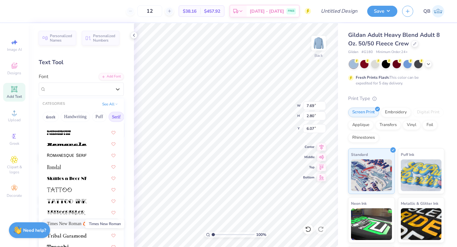
click at [70, 222] on span "Times New Roman" at bounding box center [64, 223] width 34 height 7
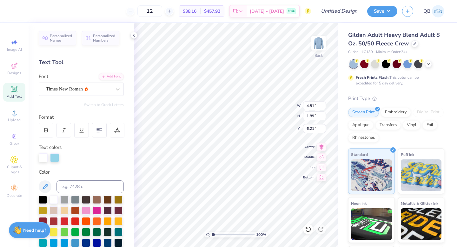
click at [97, 96] on div "Personalized Names Personalized Numbers Text Tool Add Font Font Times New Roman…" at bounding box center [81, 135] width 105 height 224
click at [80, 92] on div "Times New Roman" at bounding box center [78, 89] width 67 height 10
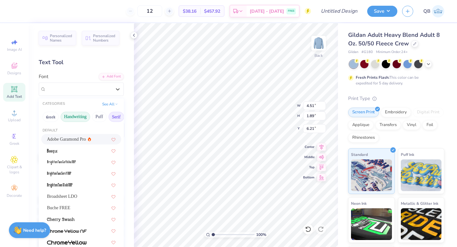
click at [69, 114] on button "Handwriting" at bounding box center [76, 117] width 30 height 10
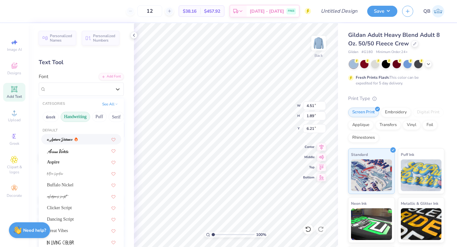
click at [68, 137] on span at bounding box center [60, 139] width 26 height 7
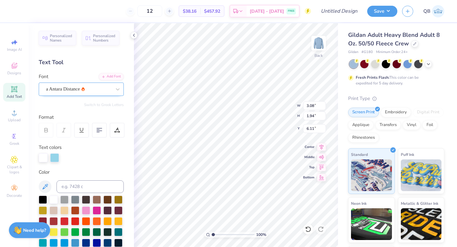
click at [71, 88] on div "a Antara Distance" at bounding box center [78, 89] width 67 height 10
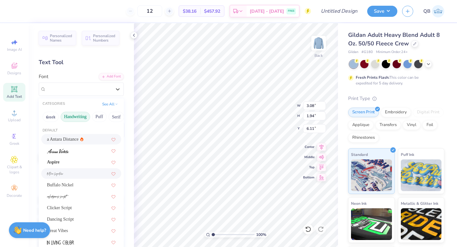
click at [69, 175] on div at bounding box center [81, 173] width 69 height 7
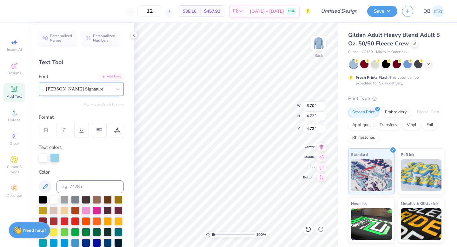
click at [88, 86] on div "[PERSON_NAME] Signature" at bounding box center [78, 89] width 67 height 10
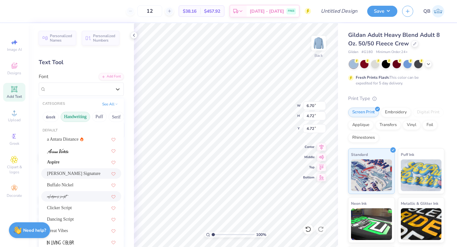
click at [72, 198] on div at bounding box center [81, 196] width 69 height 7
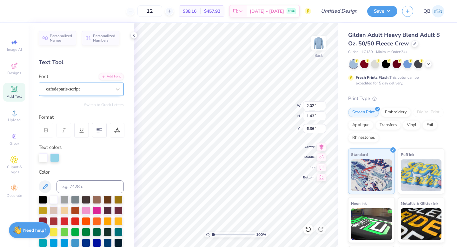
click at [77, 87] on div "cafedeparis-script" at bounding box center [78, 89] width 67 height 10
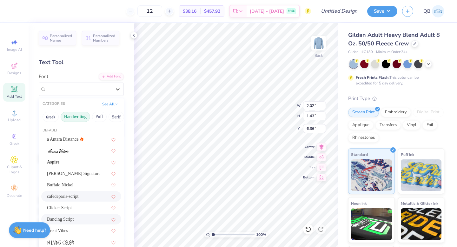
scroll to position [90, 0]
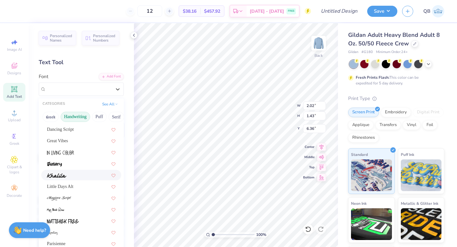
click at [66, 175] on img at bounding box center [56, 175] width 19 height 4
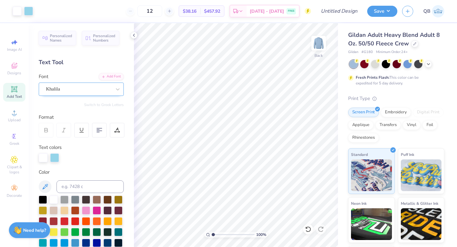
click at [66, 95] on div "Khalila" at bounding box center [81, 89] width 85 height 13
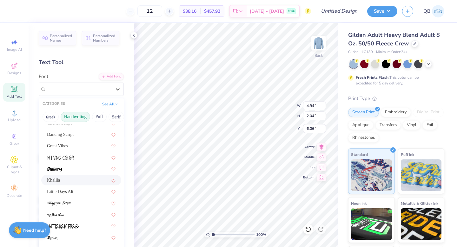
scroll to position [144, 0]
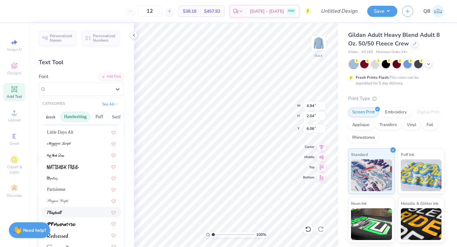
click at [70, 210] on div at bounding box center [81, 212] width 69 height 7
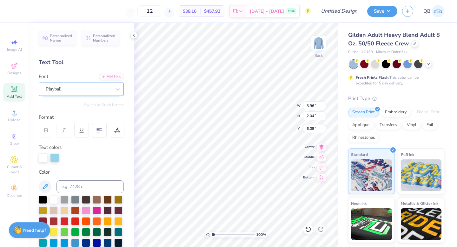
click at [90, 83] on div "Playball" at bounding box center [81, 89] width 85 height 13
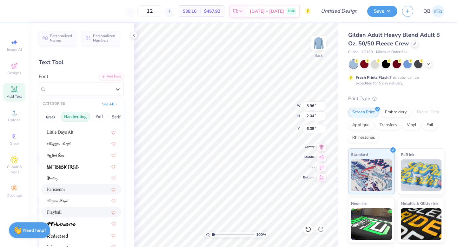
click at [63, 191] on span "Parisienne" at bounding box center [56, 189] width 18 height 7
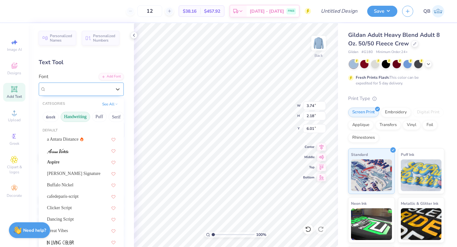
click at [77, 88] on div "Parisienne" at bounding box center [78, 89] width 67 height 10
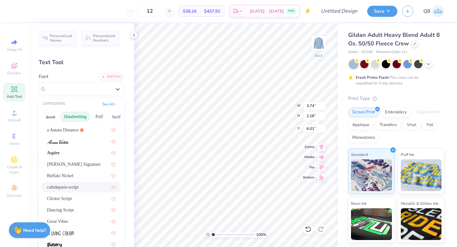
scroll to position [9, 0]
click at [75, 218] on div "Great Vibes" at bounding box center [81, 222] width 80 height 10
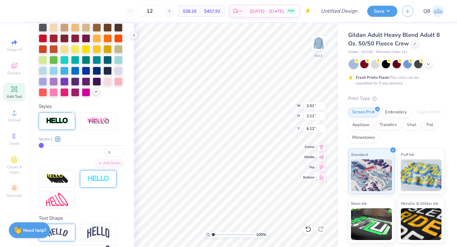
scroll to position [251, 0]
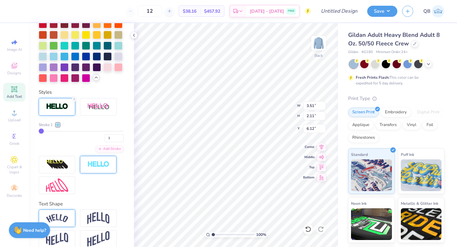
click at [58, 214] on div at bounding box center [57, 218] width 37 height 17
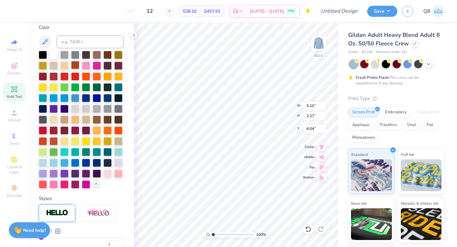
scroll to position [27, 0]
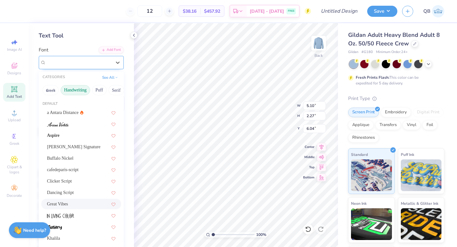
click at [73, 65] on div "Great Vibes" at bounding box center [78, 62] width 67 height 10
click at [111, 90] on button "Serif" at bounding box center [117, 90] width 16 height 10
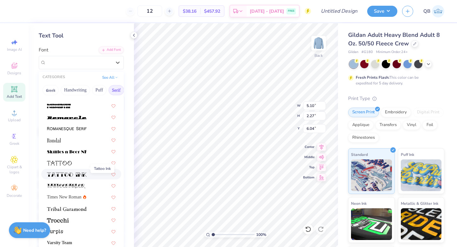
scroll to position [57, 0]
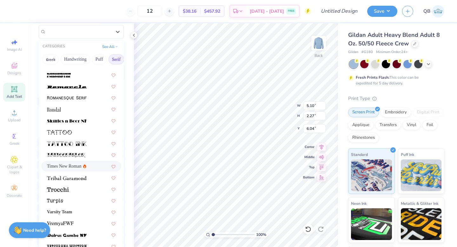
click at [76, 164] on span "Times New Roman" at bounding box center [64, 166] width 34 height 7
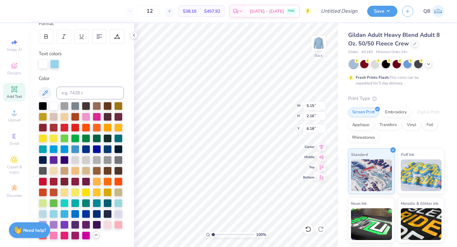
scroll to position [0, 0]
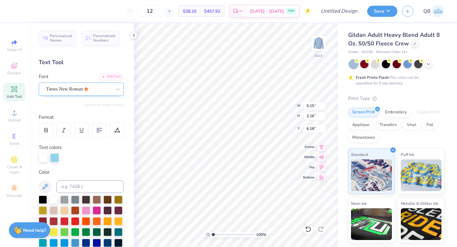
click at [72, 84] on div "Times New Roman" at bounding box center [78, 89] width 67 height 10
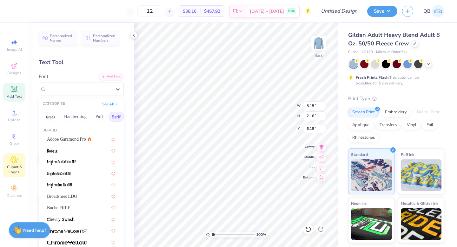
click at [16, 167] on span "Clipart & logos" at bounding box center [14, 169] width 22 height 10
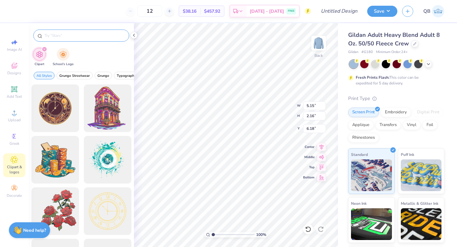
click at [64, 37] on input "text" at bounding box center [84, 35] width 81 height 6
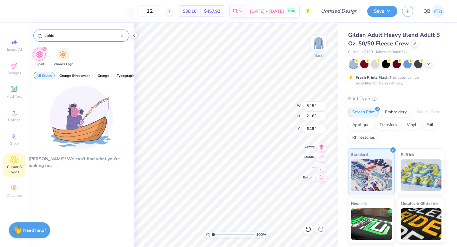
click at [123, 34] on div at bounding box center [122, 36] width 3 height 6
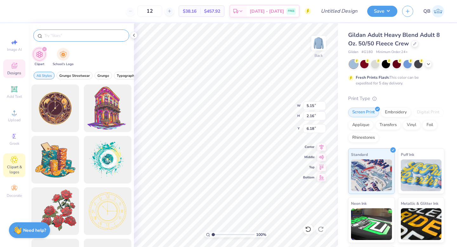
click at [15, 64] on icon at bounding box center [14, 66] width 6 height 6
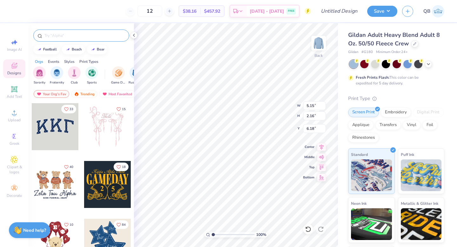
click at [69, 35] on input "text" at bounding box center [84, 35] width 81 height 6
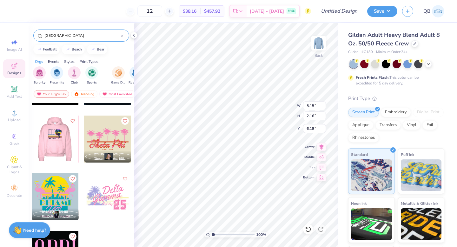
scroll to position [63, 0]
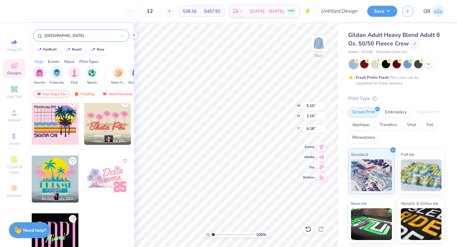
click at [59, 239] on div at bounding box center [55, 236] width 47 height 47
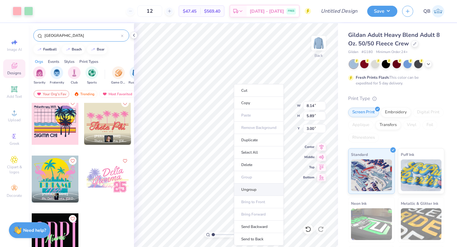
click at [255, 191] on li "Ungroup" at bounding box center [259, 190] width 50 height 12
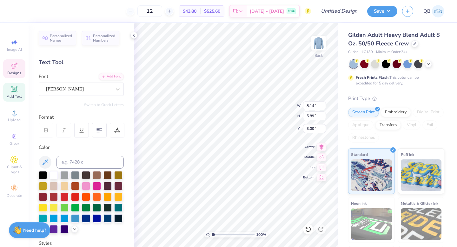
scroll to position [0, 0]
click at [54, 177] on div at bounding box center [54, 175] width 8 height 8
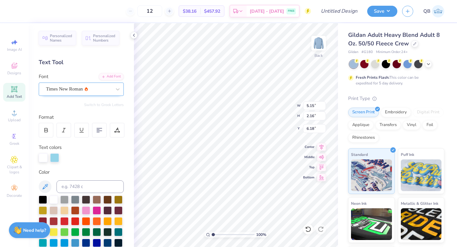
click at [93, 90] on div "Times New Roman" at bounding box center [78, 89] width 67 height 10
click at [77, 116] on button "Handwriting" at bounding box center [76, 117] width 30 height 10
click at [80, 119] on button "Handwriting" at bounding box center [76, 117] width 30 height 10
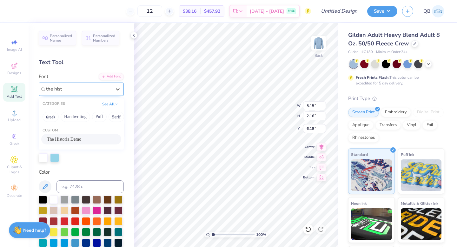
click at [70, 139] on div "The Historia Demo" at bounding box center [81, 139] width 69 height 7
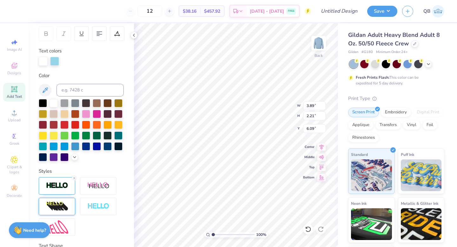
scroll to position [147, 0]
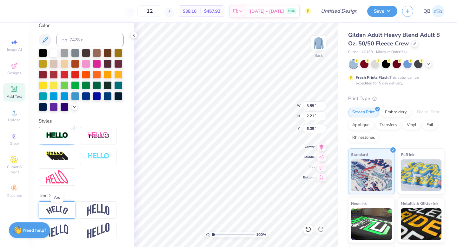
click at [64, 209] on img at bounding box center [57, 210] width 22 height 9
click at [74, 202] on line at bounding box center [74, 202] width 2 height 2
click at [93, 211] on img at bounding box center [98, 210] width 22 height 12
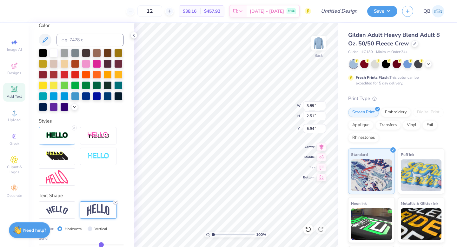
click at [116, 200] on icon at bounding box center [116, 202] width 4 height 4
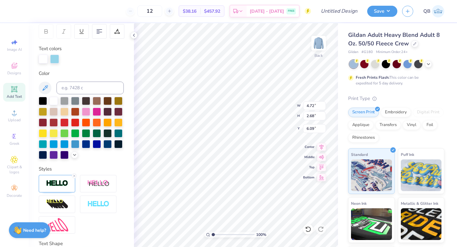
scroll to position [0, 0]
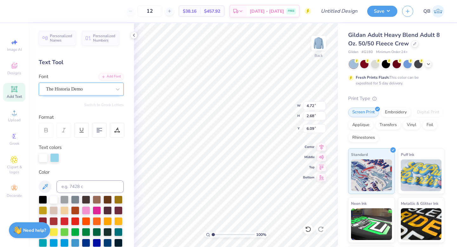
click at [66, 92] on div "The Historia Demo" at bounding box center [78, 89] width 67 height 10
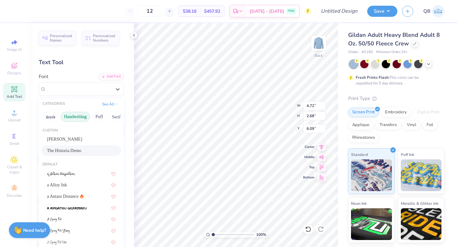
click at [78, 115] on button "Handwriting" at bounding box center [76, 117] width 30 height 10
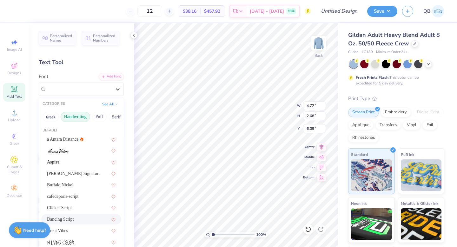
click at [72, 221] on div "Dancing Script" at bounding box center [81, 219] width 69 height 7
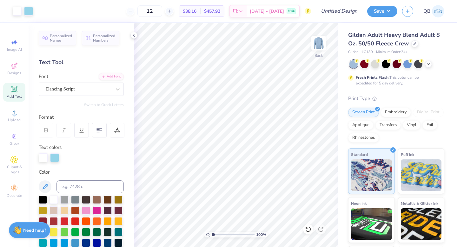
click at [14, 92] on icon at bounding box center [14, 89] width 8 height 8
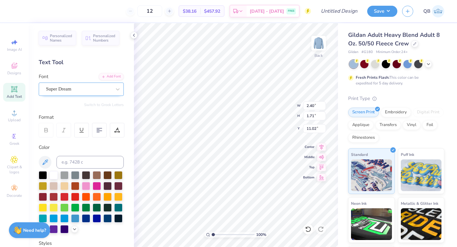
click at [94, 93] on div at bounding box center [78, 89] width 65 height 9
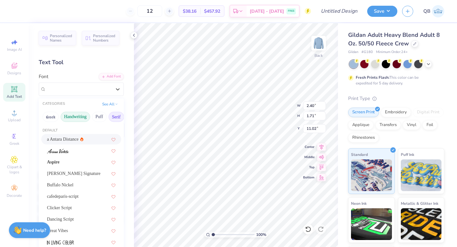
click at [114, 116] on button "Serif" at bounding box center [117, 117] width 16 height 10
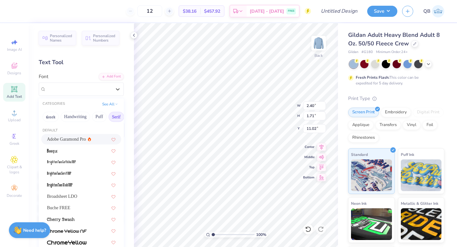
click at [85, 139] on div "Adobe Garamond Pro" at bounding box center [69, 139] width 44 height 7
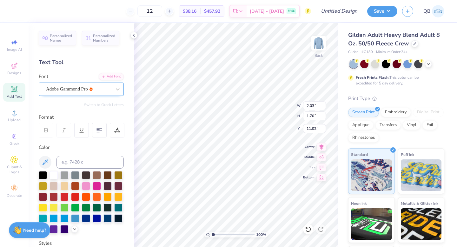
click at [78, 90] on div "Adobe Garamond Pro" at bounding box center [78, 89] width 67 height 10
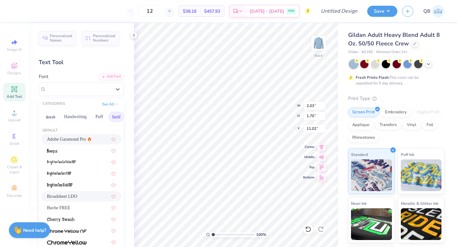
click at [75, 201] on div "Broadsheet LDO" at bounding box center [81, 196] width 80 height 10
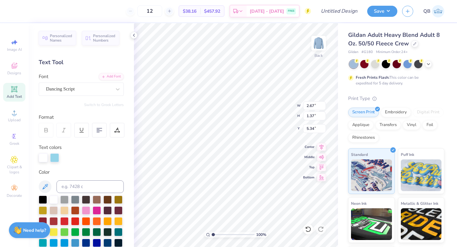
click at [22, 86] on div "Add Text" at bounding box center [14, 92] width 22 height 19
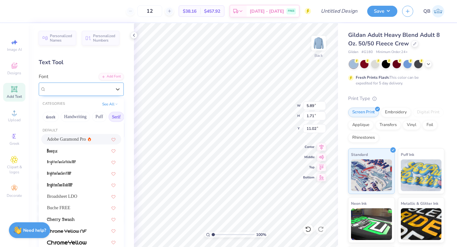
click at [84, 88] on div "Super Dream" at bounding box center [78, 89] width 67 height 10
click at [89, 193] on div "Broadsheet LDO" at bounding box center [81, 196] width 69 height 7
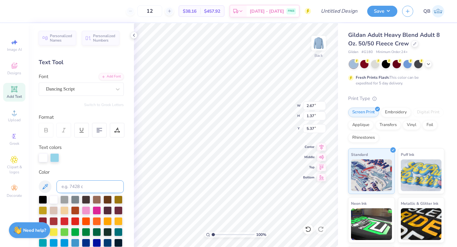
scroll to position [147, 0]
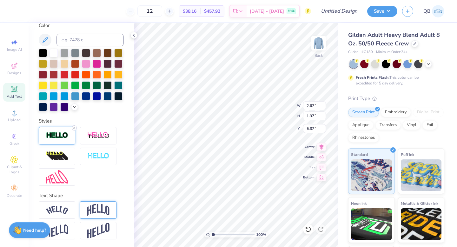
click at [75, 128] on line at bounding box center [74, 128] width 2 height 2
